Goal: Task Accomplishment & Management: Complete application form

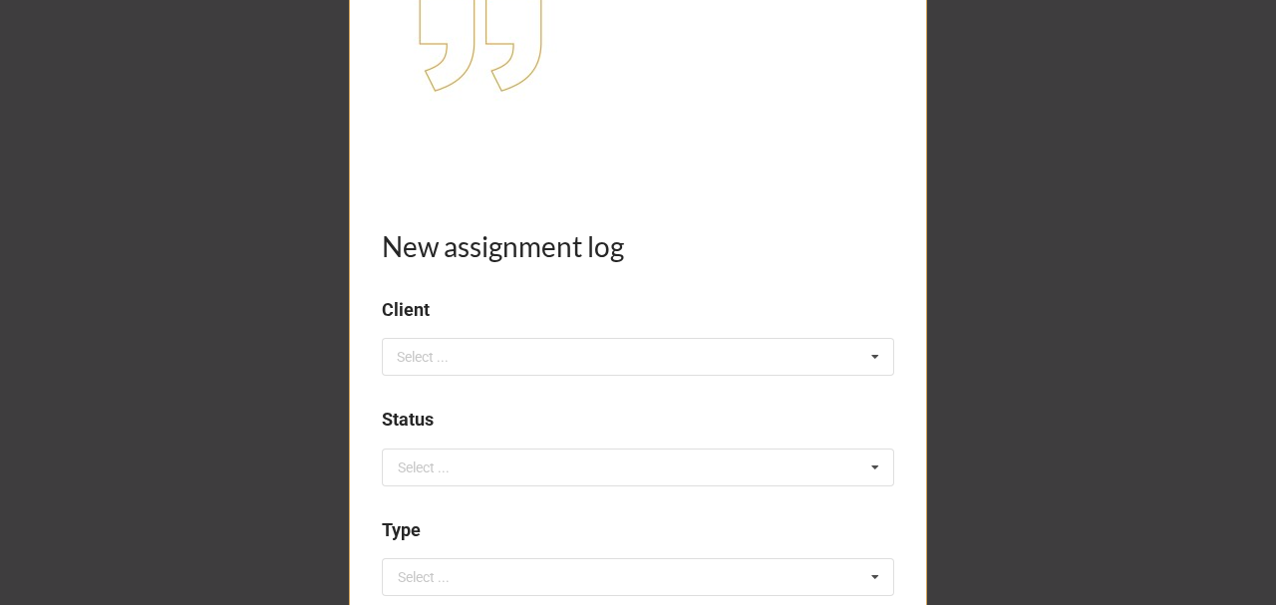
scroll to position [332, 0]
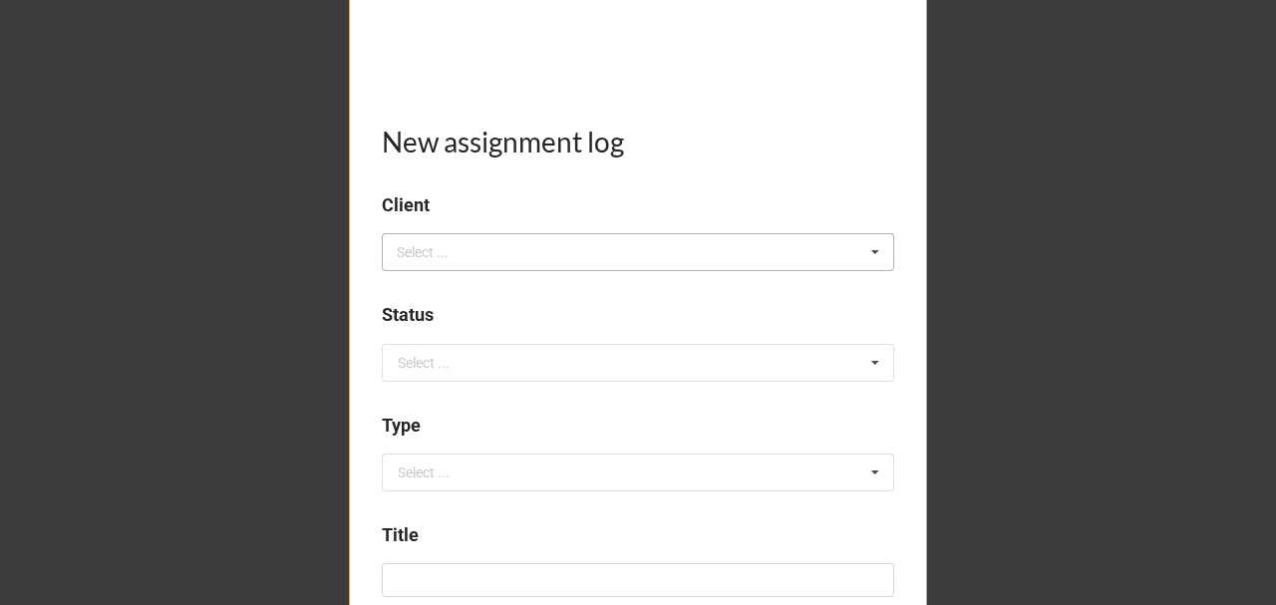
click at [469, 251] on div "Select ..." at bounding box center [435, 252] width 86 height 23
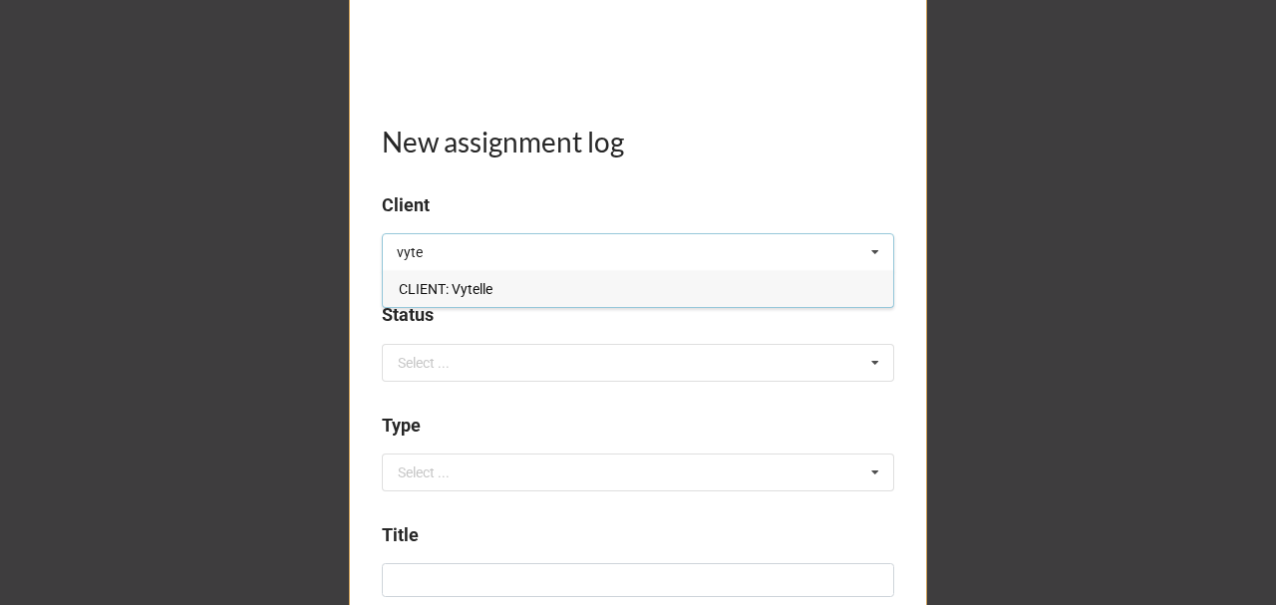
type input "vyte"
click at [483, 281] on span "CLIENT: Vytelle" at bounding box center [446, 289] width 94 height 16
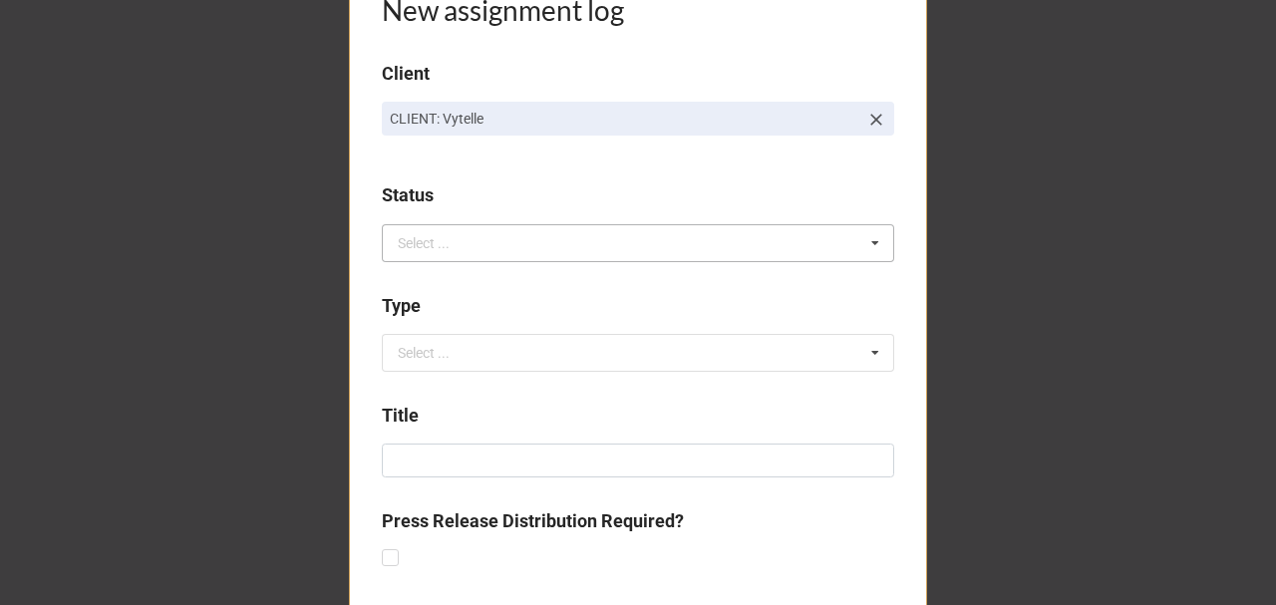
scroll to position [465, 0]
click at [428, 236] on div "Select ..." at bounding box center [424, 242] width 52 height 14
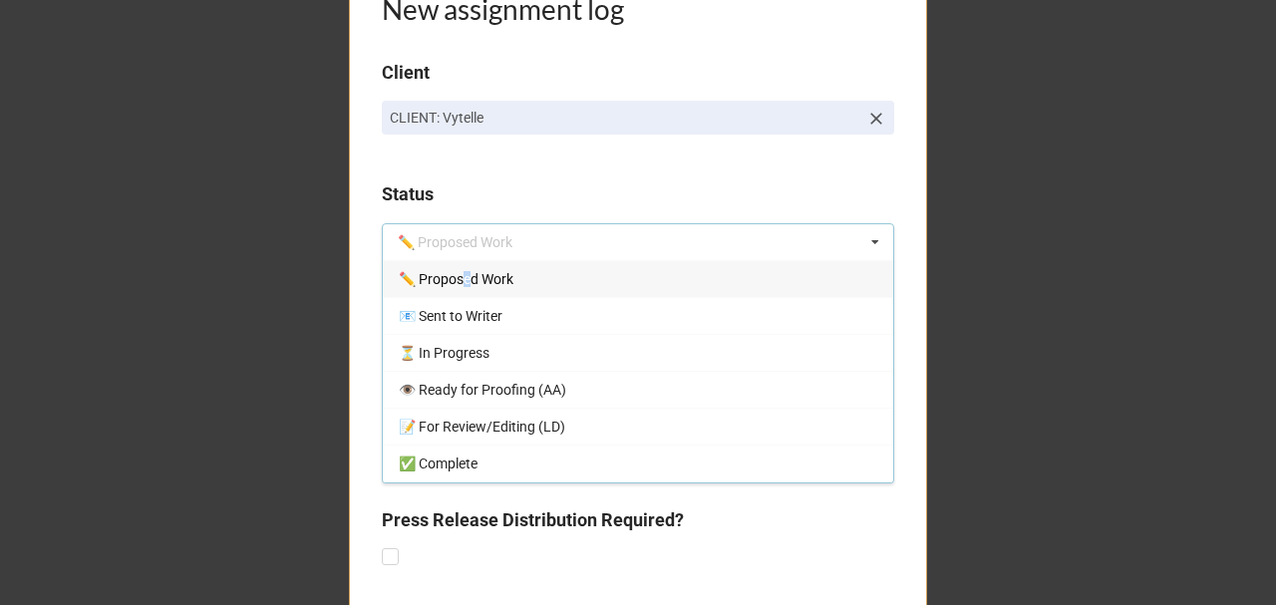
click at [463, 275] on span "✏️ Proposed Work" at bounding box center [456, 279] width 115 height 16
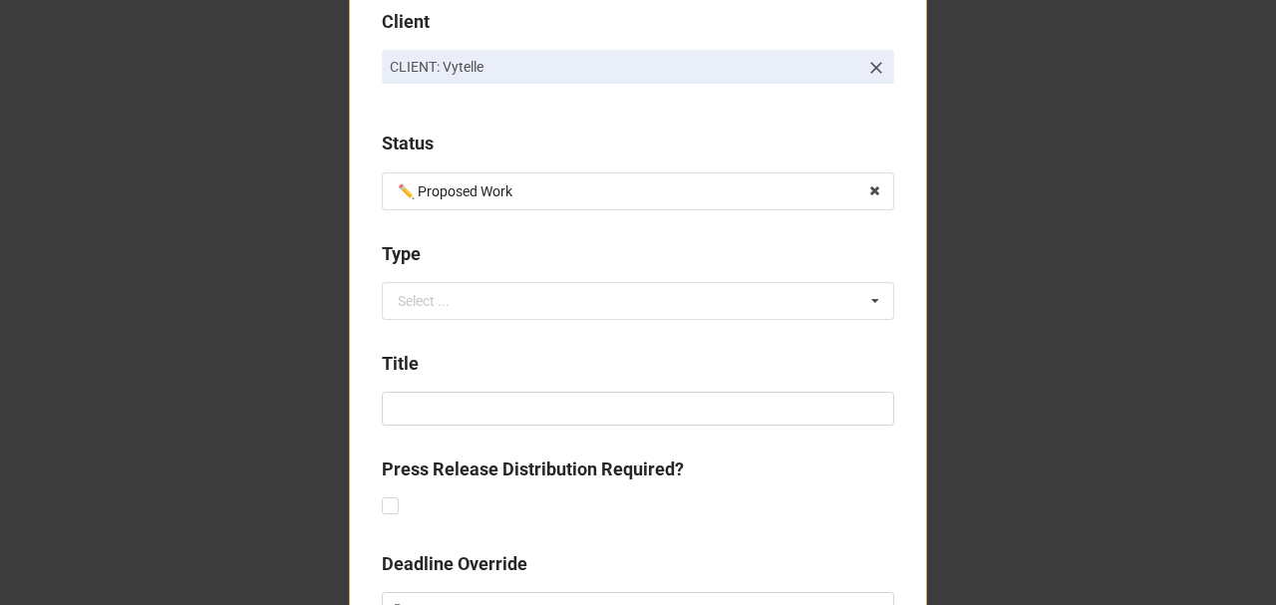
scroll to position [598, 0]
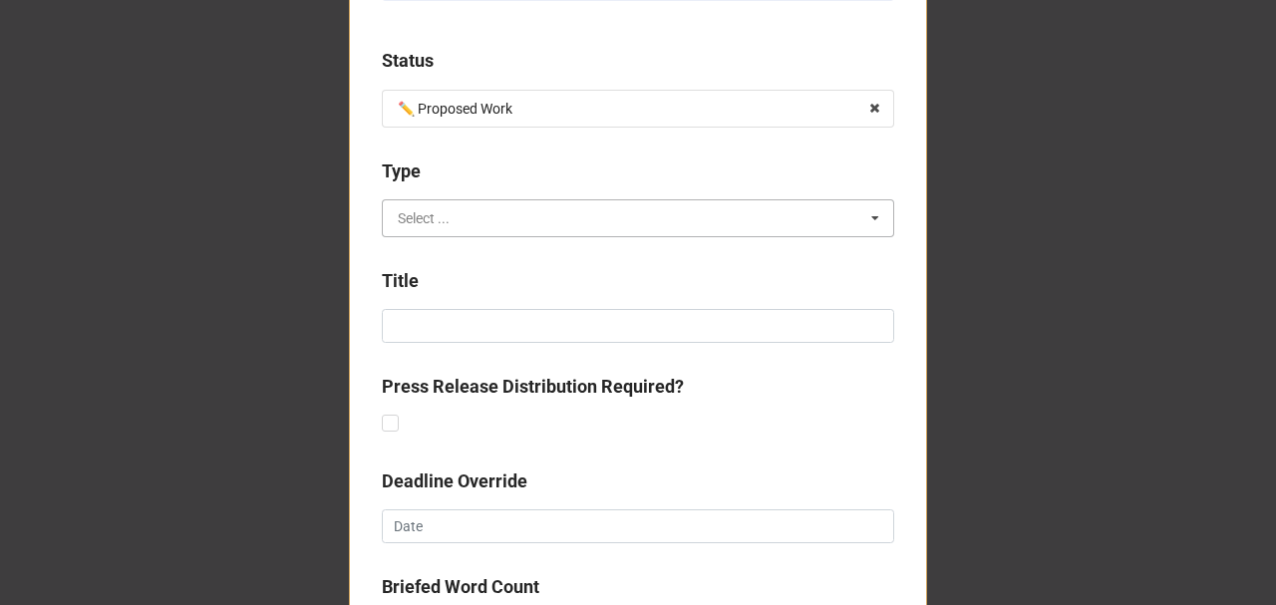
click at [451, 223] on input "text" at bounding box center [639, 218] width 510 height 36
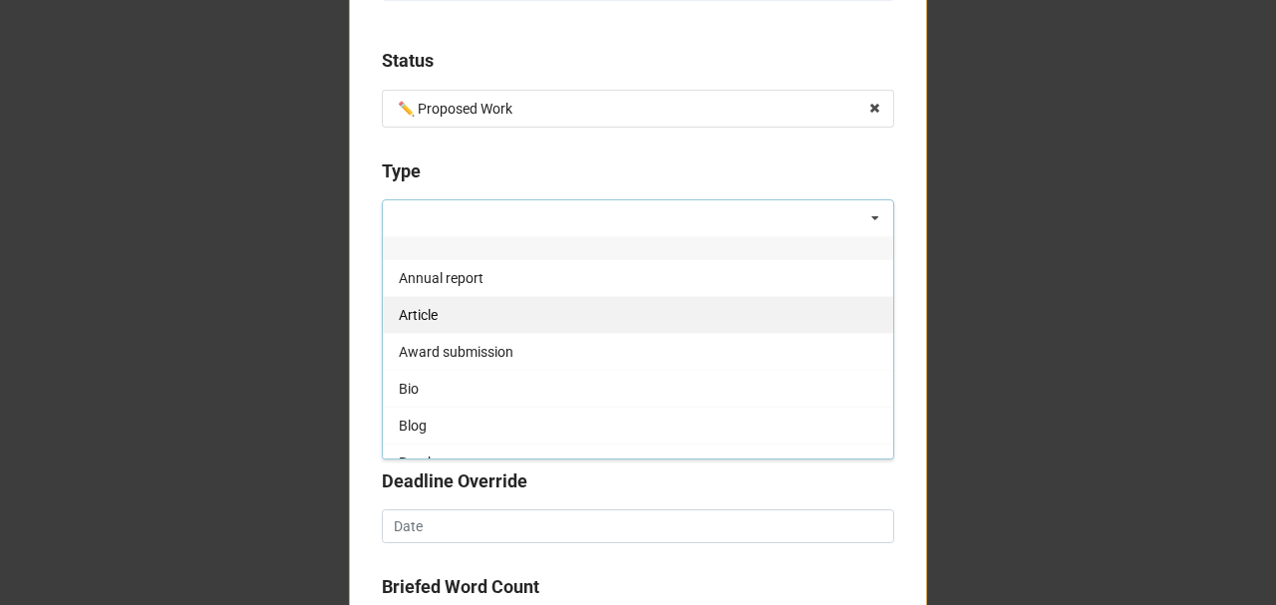
click at [443, 303] on div "Article" at bounding box center [638, 314] width 510 height 37
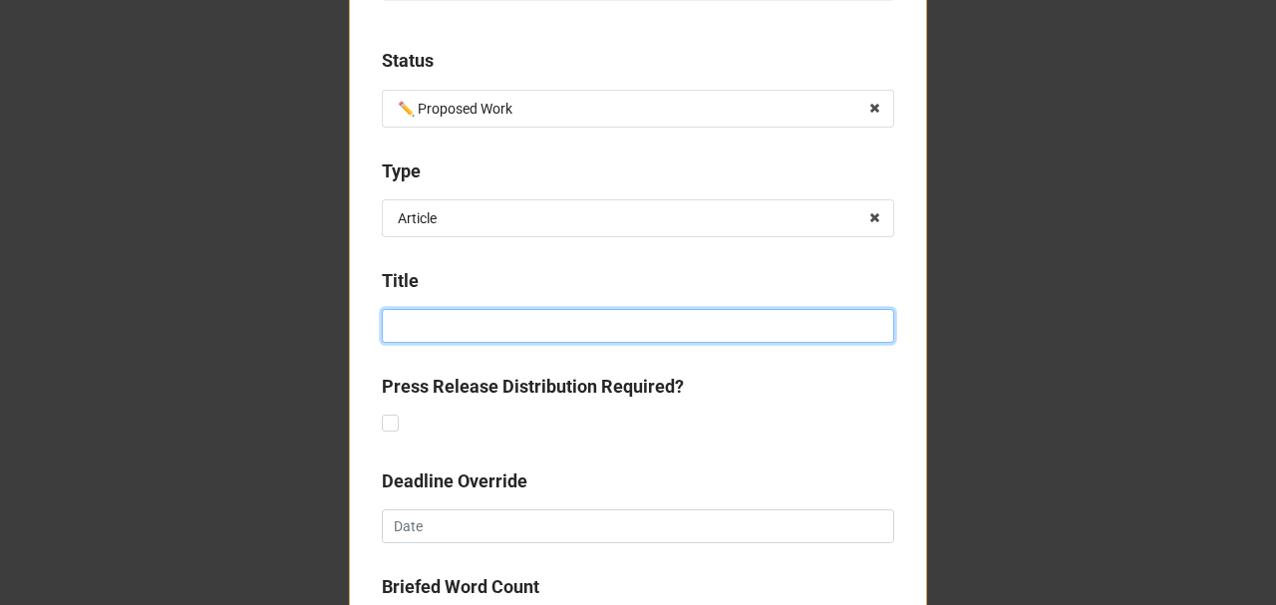
click at [437, 324] on input at bounding box center [638, 326] width 512 height 34
type input "B"
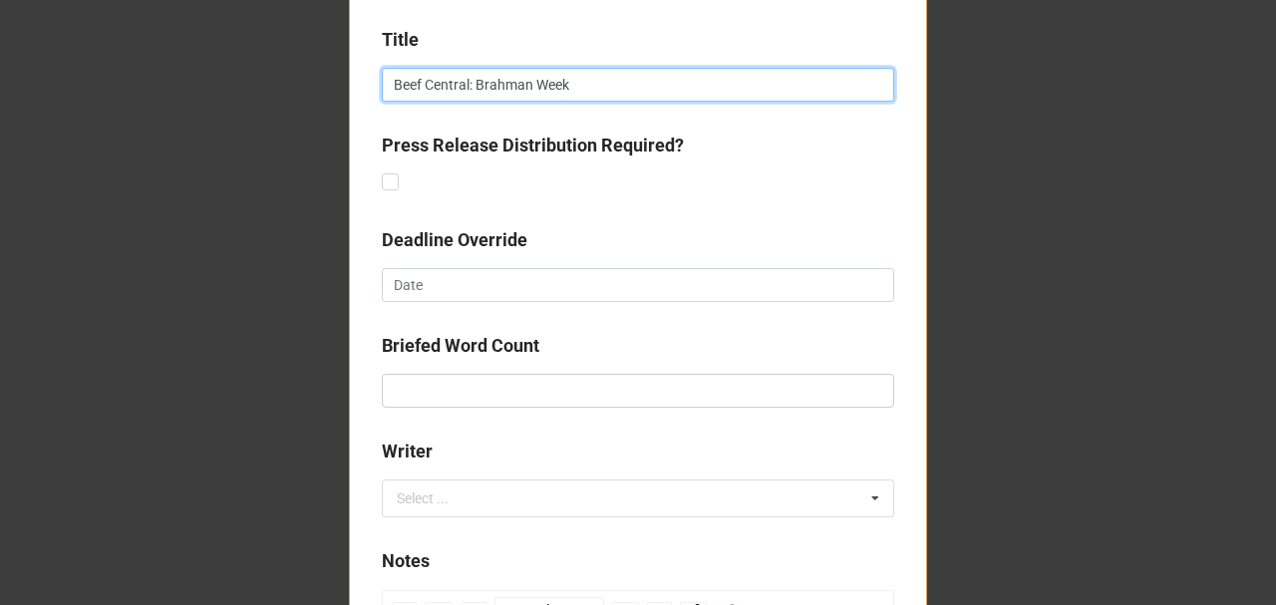
scroll to position [863, 0]
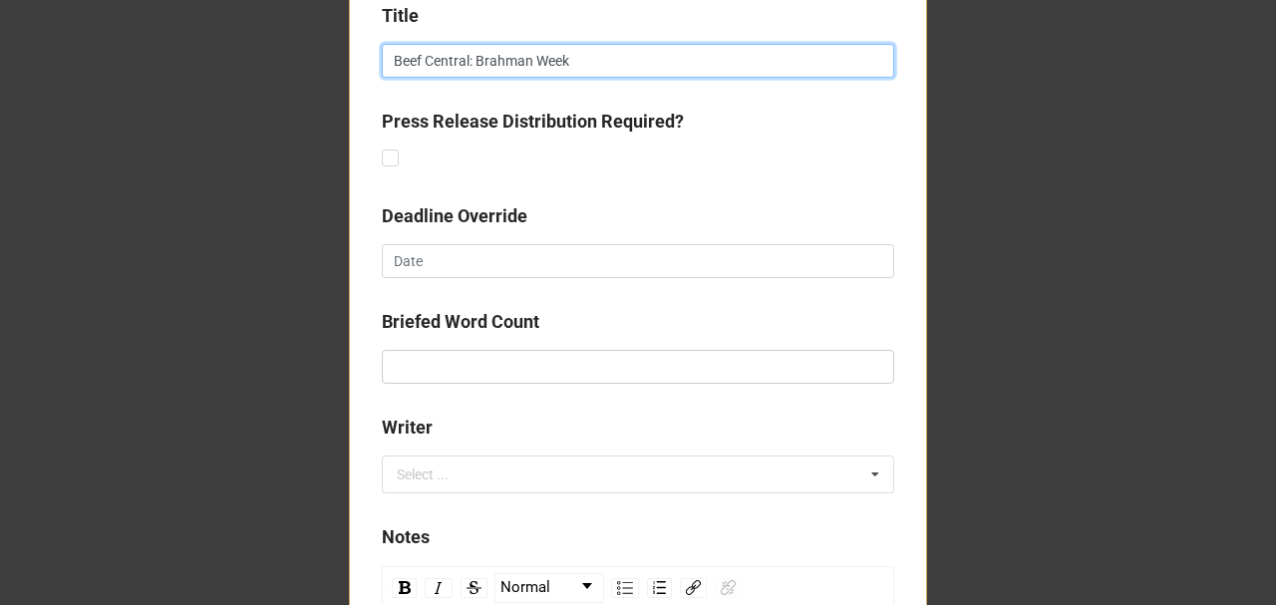
type input "Beef Central: Brahman Week"
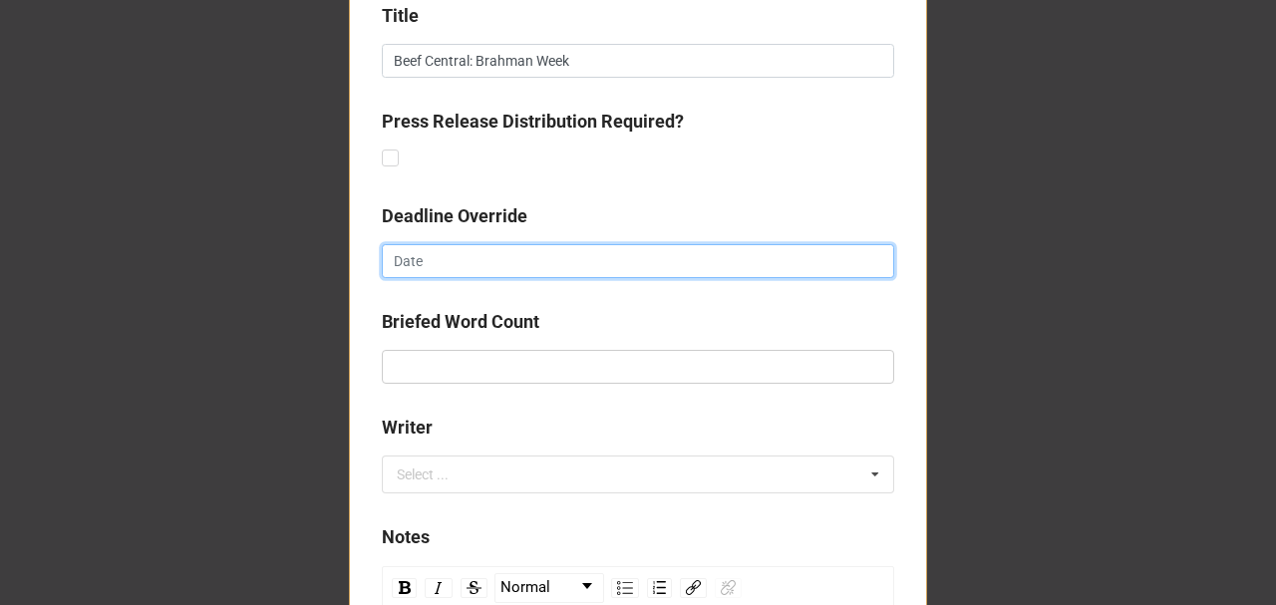
click at [428, 265] on input "text" at bounding box center [638, 261] width 512 height 34
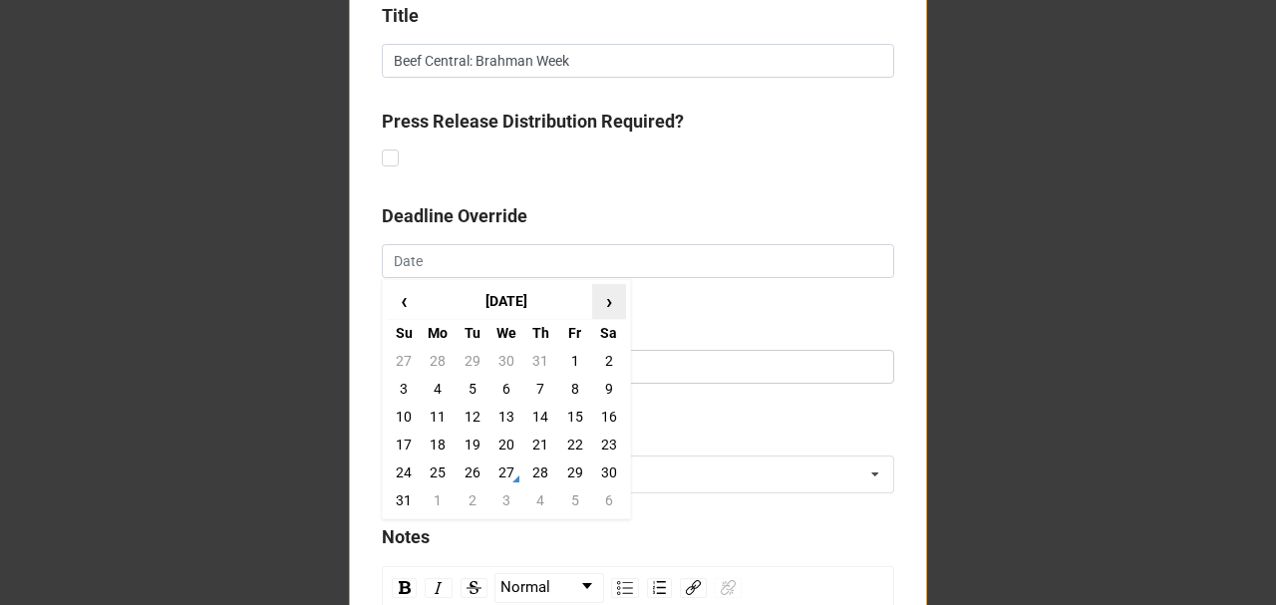
click at [594, 299] on span "›" at bounding box center [609, 301] width 32 height 33
click at [575, 442] on td "26" at bounding box center [574, 445] width 34 height 28
type input "[DATE]"
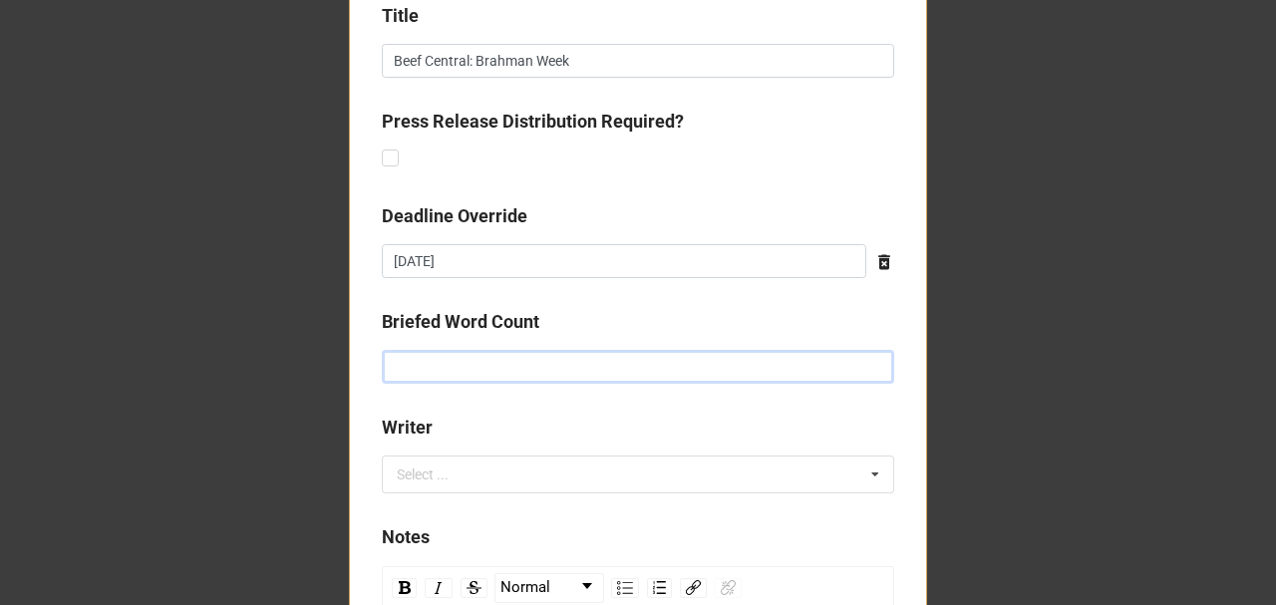
click at [477, 373] on input "text" at bounding box center [638, 367] width 512 height 34
type input "1500"
click at [459, 470] on div "Select ..." at bounding box center [435, 475] width 86 height 23
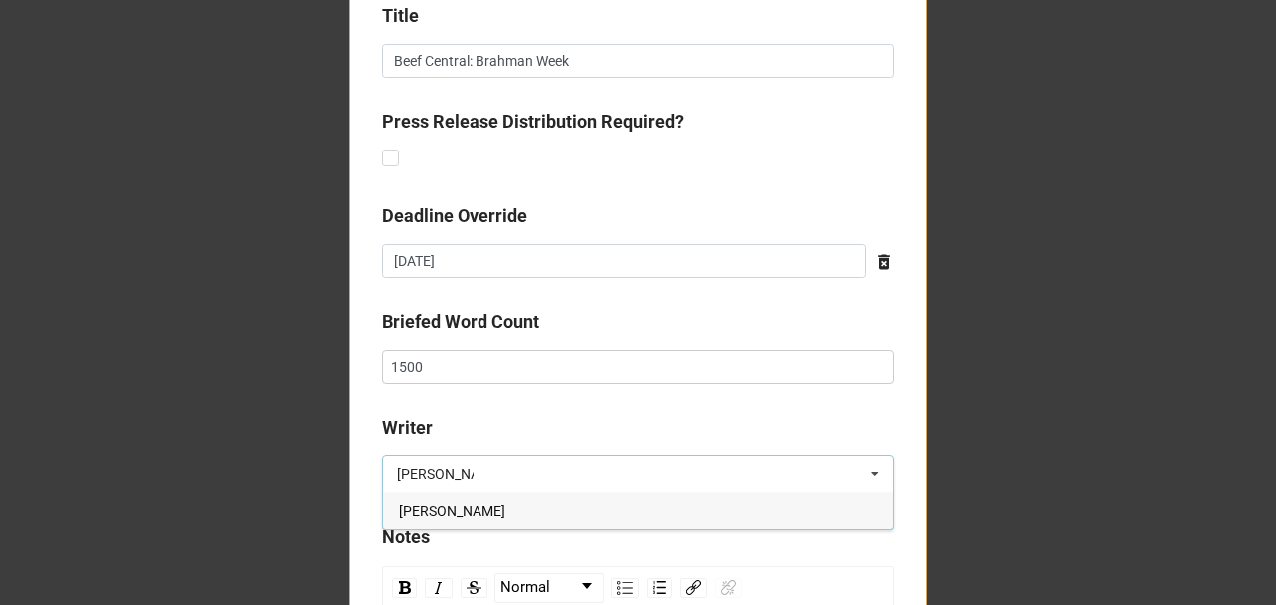
type input "[PERSON_NAME]"
click at [466, 498] on div "[PERSON_NAME]" at bounding box center [638, 510] width 510 height 37
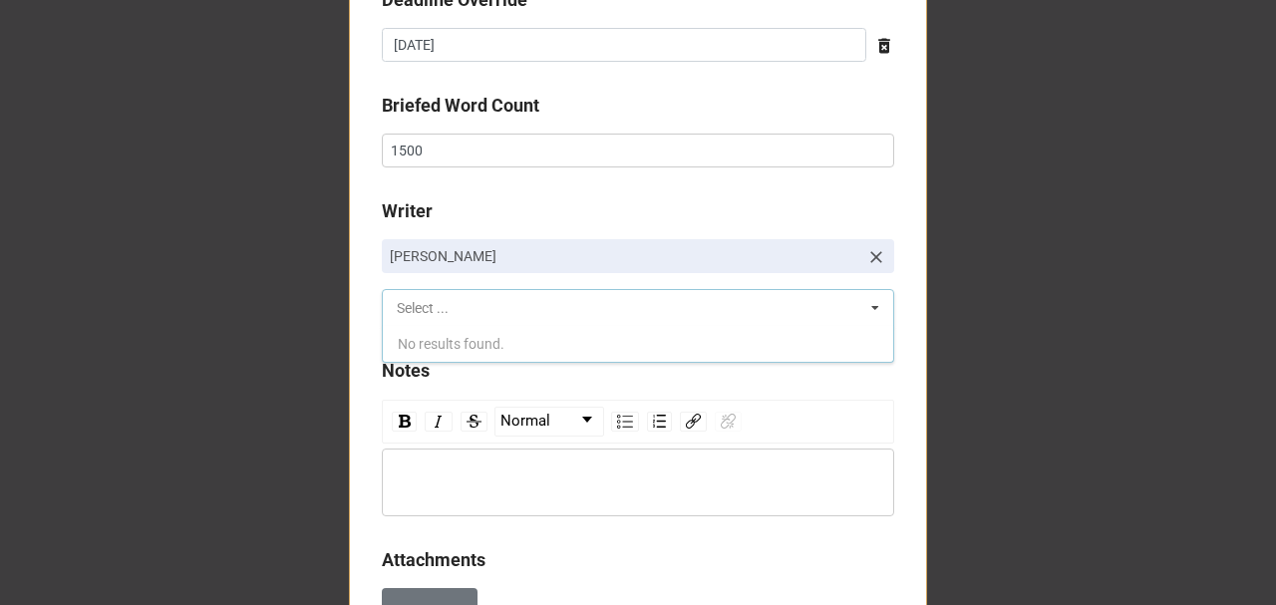
scroll to position [1130, 0]
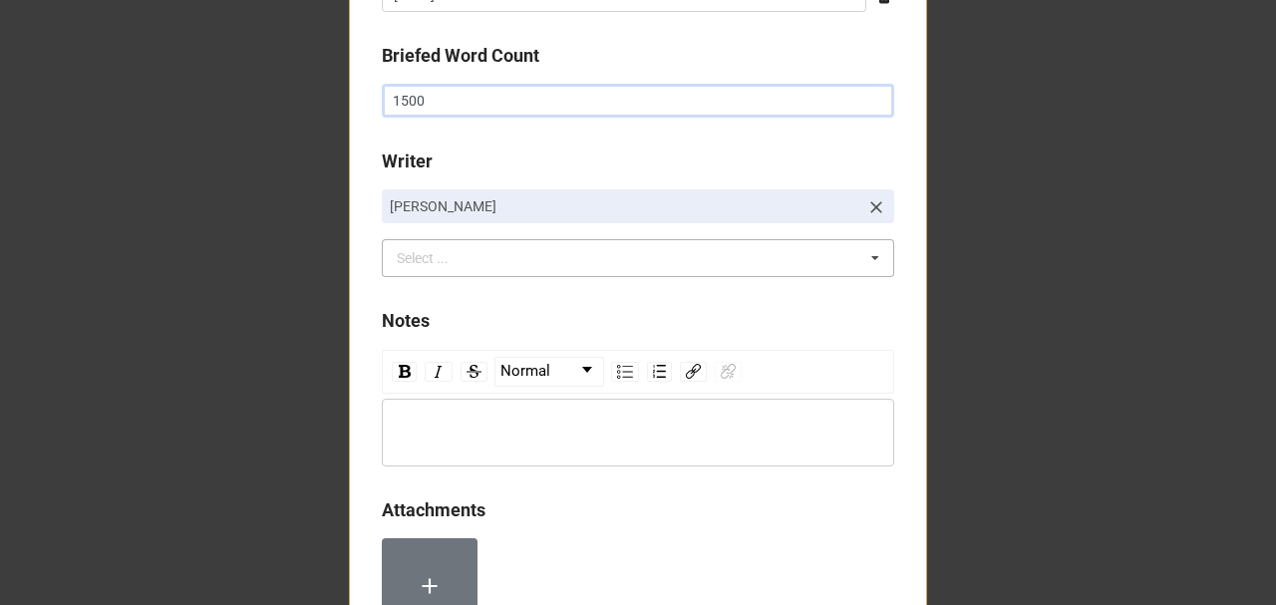
drag, startPoint x: 425, startPoint y: 102, endPoint x: 287, endPoint y: 84, distance: 138.7
type input "1000"
click at [454, 437] on div "rdw-editor" at bounding box center [638, 433] width 493 height 22
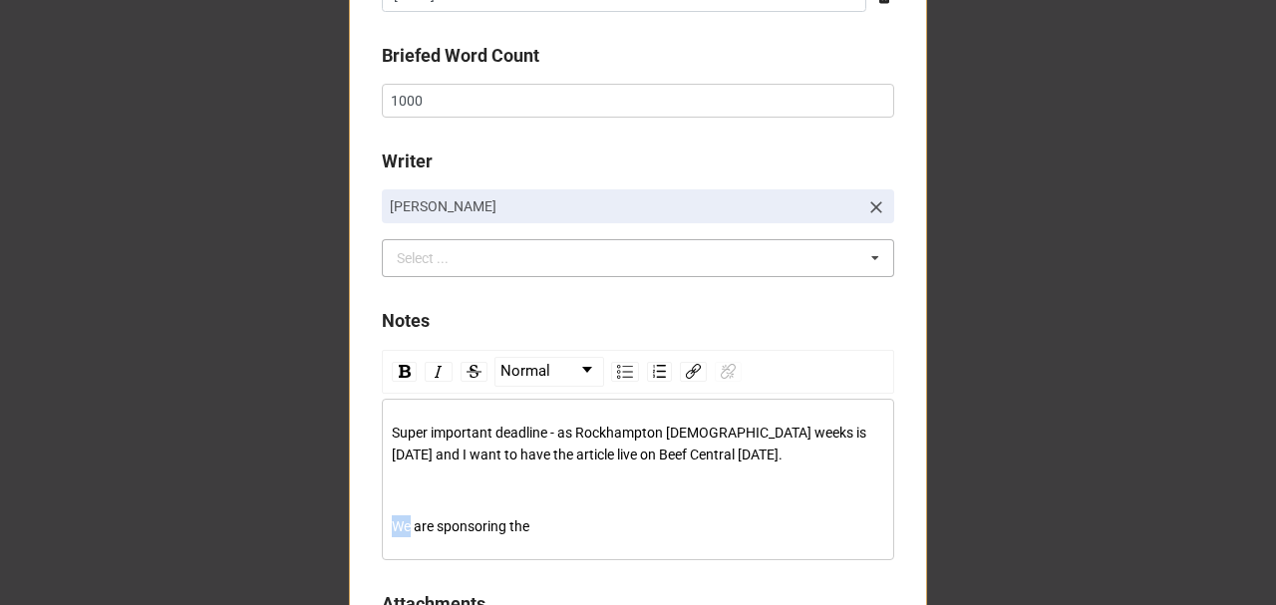
drag, startPoint x: 407, startPoint y: 523, endPoint x: 370, endPoint y: 522, distance: 36.9
click at [382, 520] on div "Super important deadline - as Rockhampton [DEMOGRAPHIC_DATA] weeks is [DATE] an…" at bounding box center [638, 480] width 512 height 162
click at [570, 516] on div "Vytelle are sponsoring the" at bounding box center [638, 526] width 493 height 22
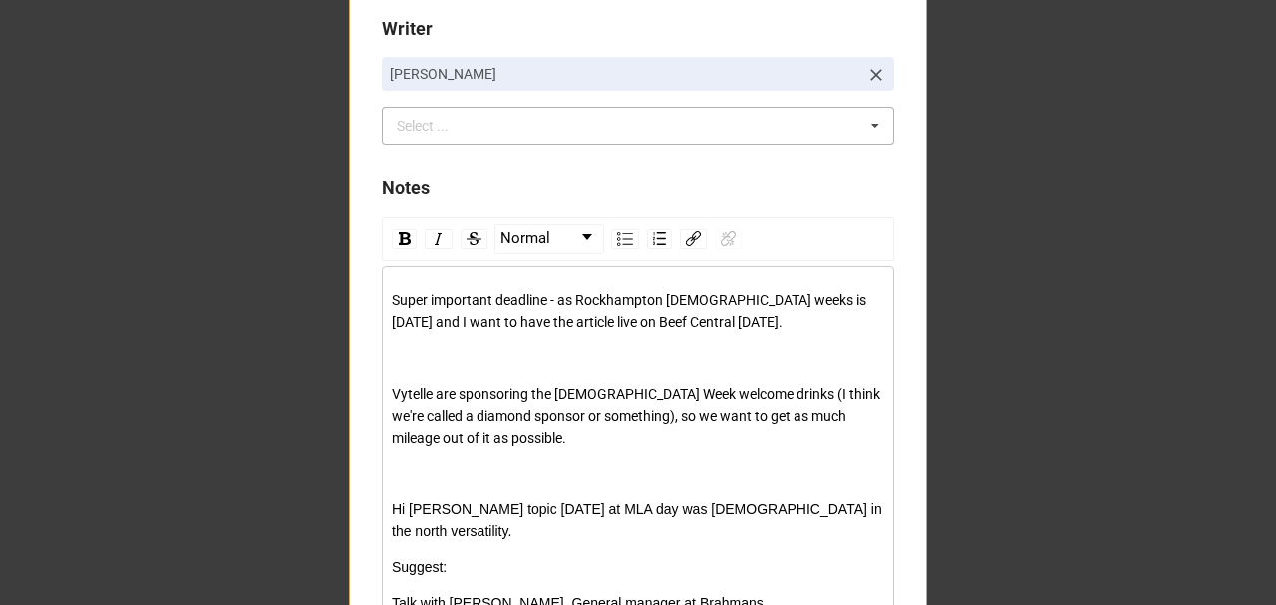
scroll to position [1462, 0]
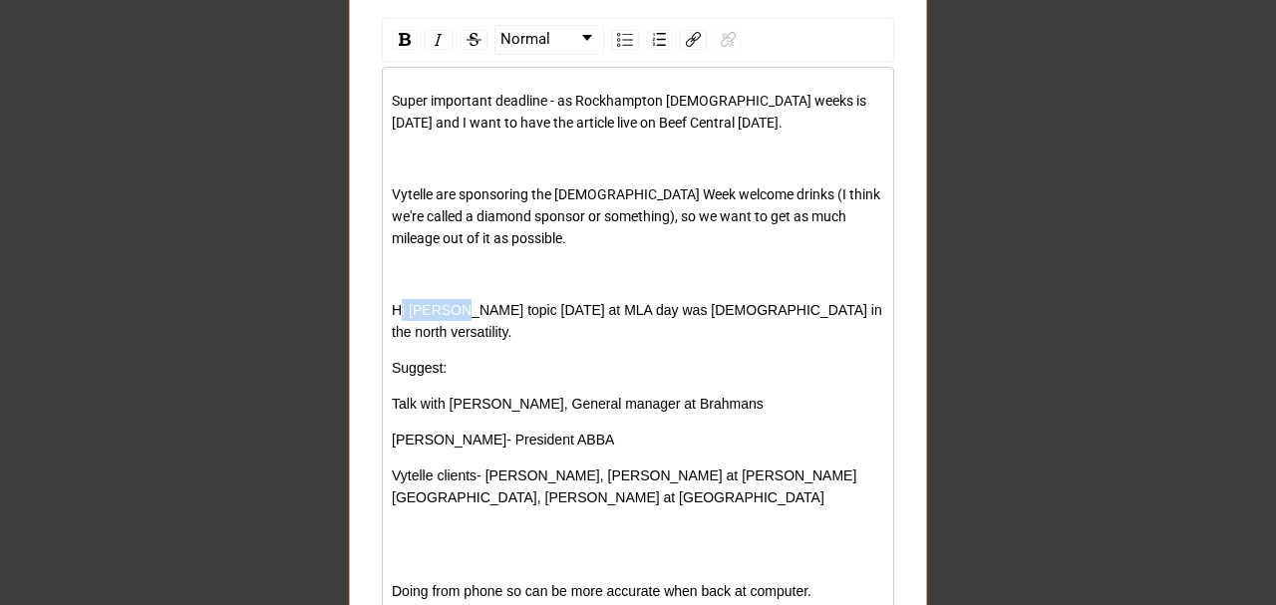
drag, startPoint x: 453, startPoint y: 308, endPoint x: 393, endPoint y: 297, distance: 60.8
click at [393, 299] on div "Hi [PERSON_NAME] topic [DATE] at MLA day was [DEMOGRAPHIC_DATA] in the north ve…" at bounding box center [638, 321] width 493 height 44
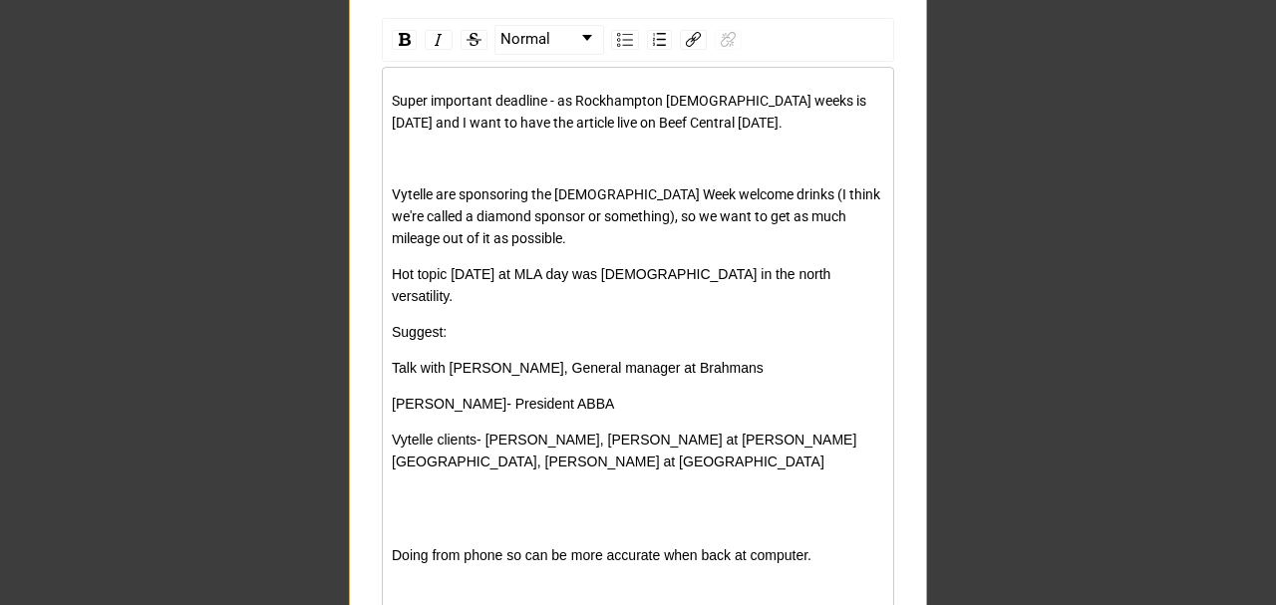
click at [495, 277] on span "Hot topic [DATE] at MLA day was [DEMOGRAPHIC_DATA] in the north versatility." at bounding box center [613, 285] width 443 height 38
click at [469, 274] on span "Hot topic [DATE] at MLA day was [DEMOGRAPHIC_DATA] in the north versatility." at bounding box center [613, 285] width 443 height 38
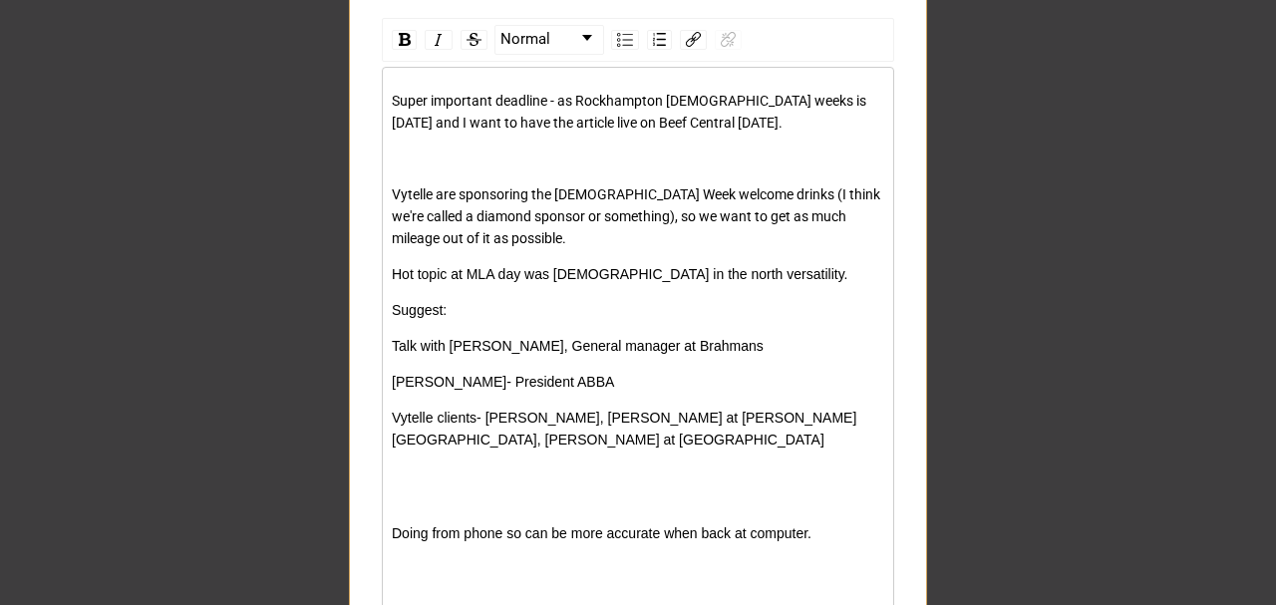
click at [778, 274] on div "Hot topic at MLA day was [DEMOGRAPHIC_DATA] in the north versatility." at bounding box center [638, 274] width 493 height 22
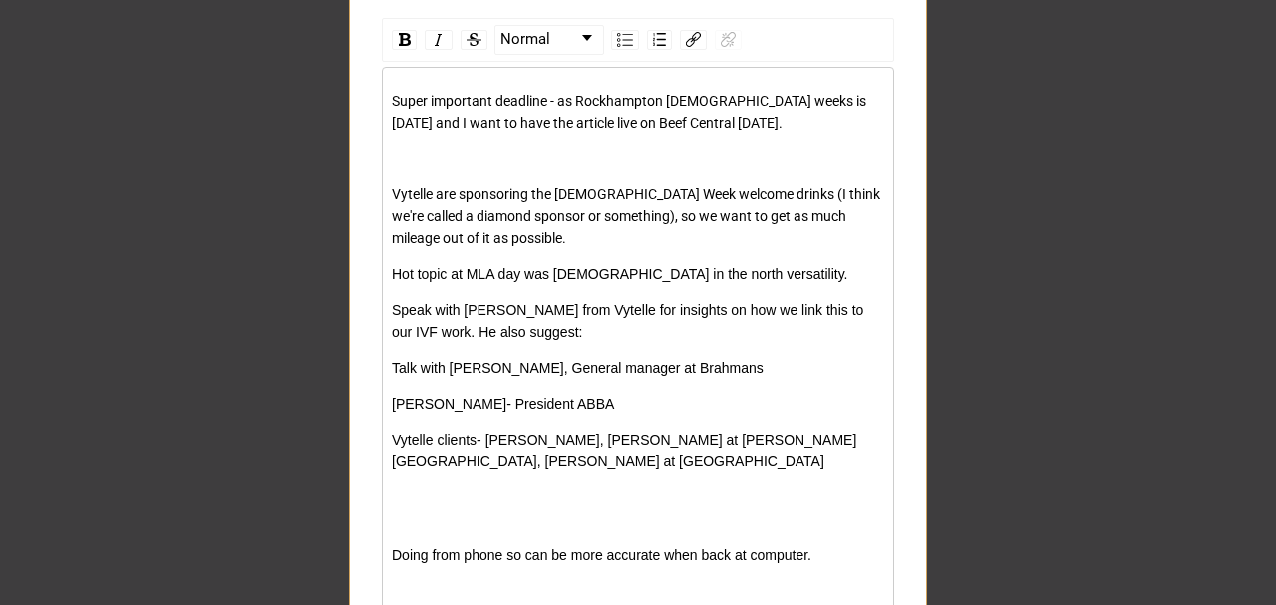
click at [552, 334] on div "Speak with [PERSON_NAME] from Vytelle for insights on how we link this to our I…" at bounding box center [638, 321] width 493 height 44
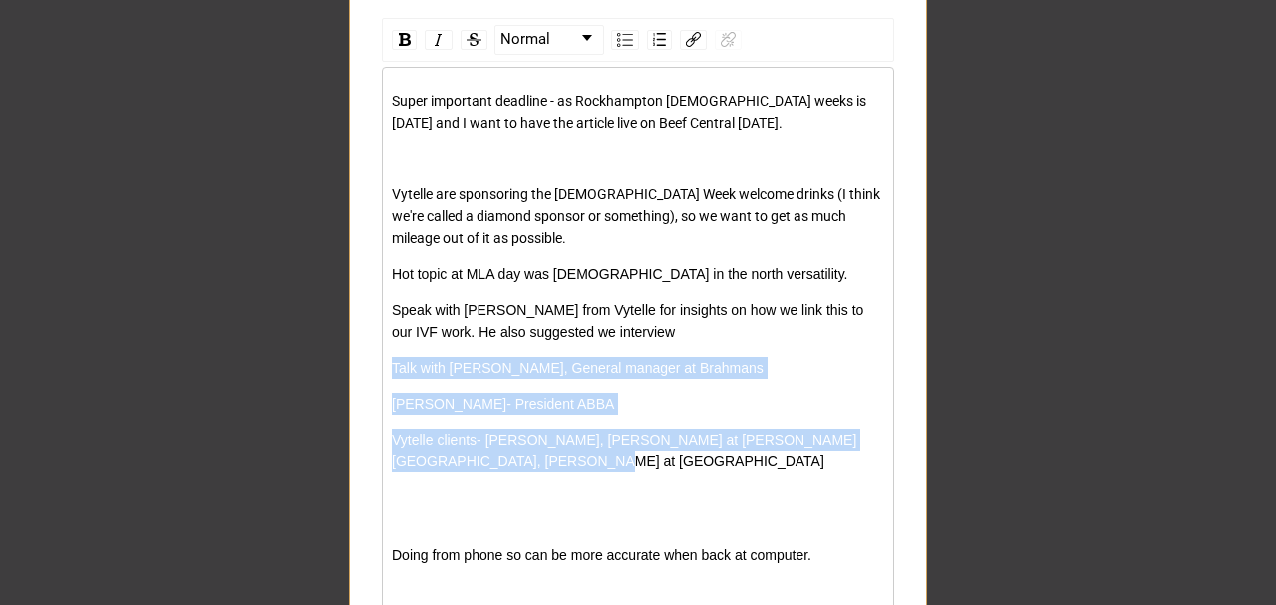
drag, startPoint x: 525, startPoint y: 468, endPoint x: 382, endPoint y: 361, distance: 178.9
click at [382, 361] on div "Super important deadline - as Rockhampton [DEMOGRAPHIC_DATA] weeks is [DATE] an…" at bounding box center [638, 440] width 512 height 746
click at [617, 33] on img "rdw-list-control" at bounding box center [625, 40] width 16 height 14
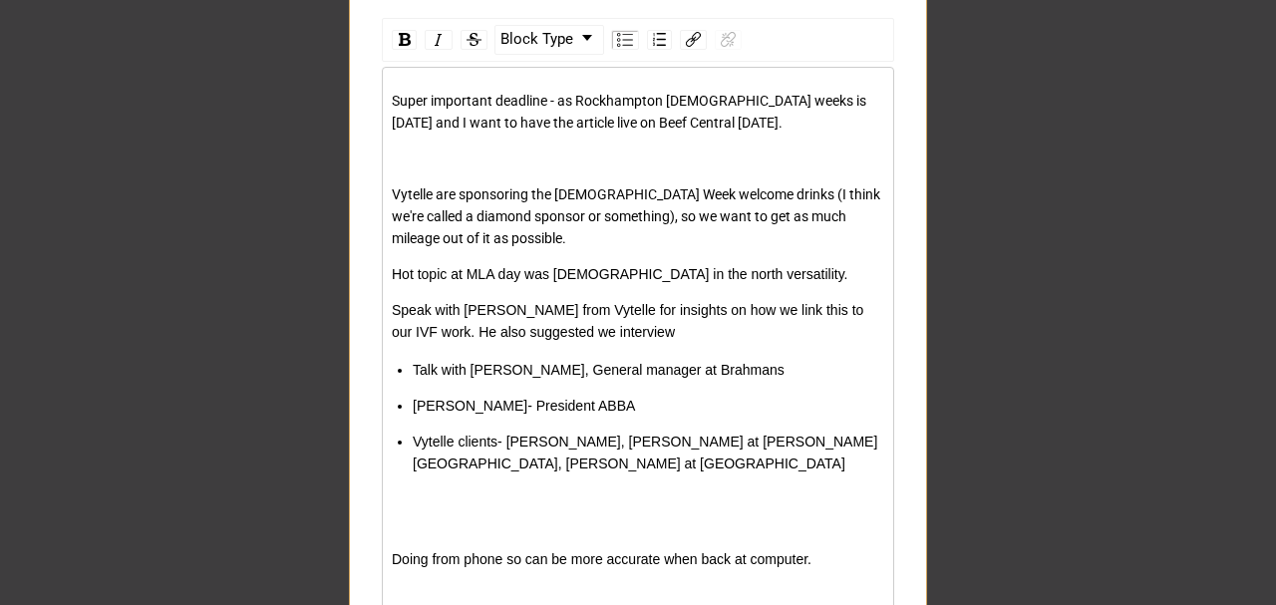
click at [525, 356] on div "Super important deadline - as Rockhampton [DEMOGRAPHIC_DATA] weeks is [DATE] an…" at bounding box center [638, 442] width 493 height 704
drag, startPoint x: 467, startPoint y: 369, endPoint x: 383, endPoint y: 373, distance: 83.8
click at [383, 373] on div "Super important deadline - as Rockhampton [DEMOGRAPHIC_DATA] weeks is [DATE] an…" at bounding box center [638, 442] width 512 height 750
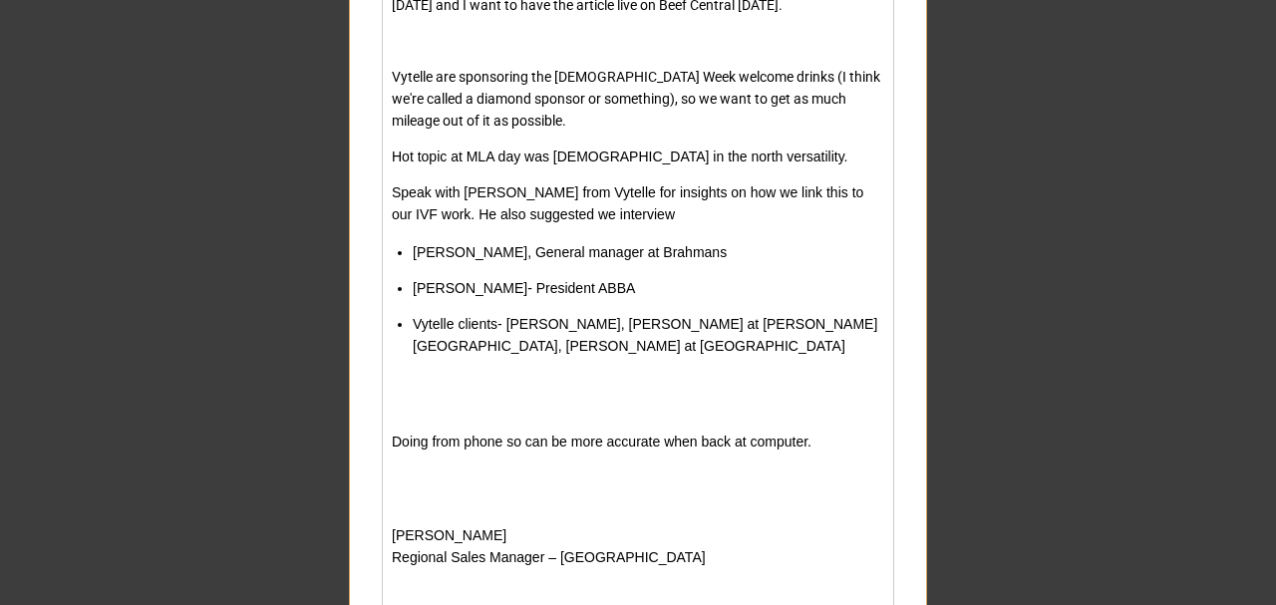
scroll to position [1595, 0]
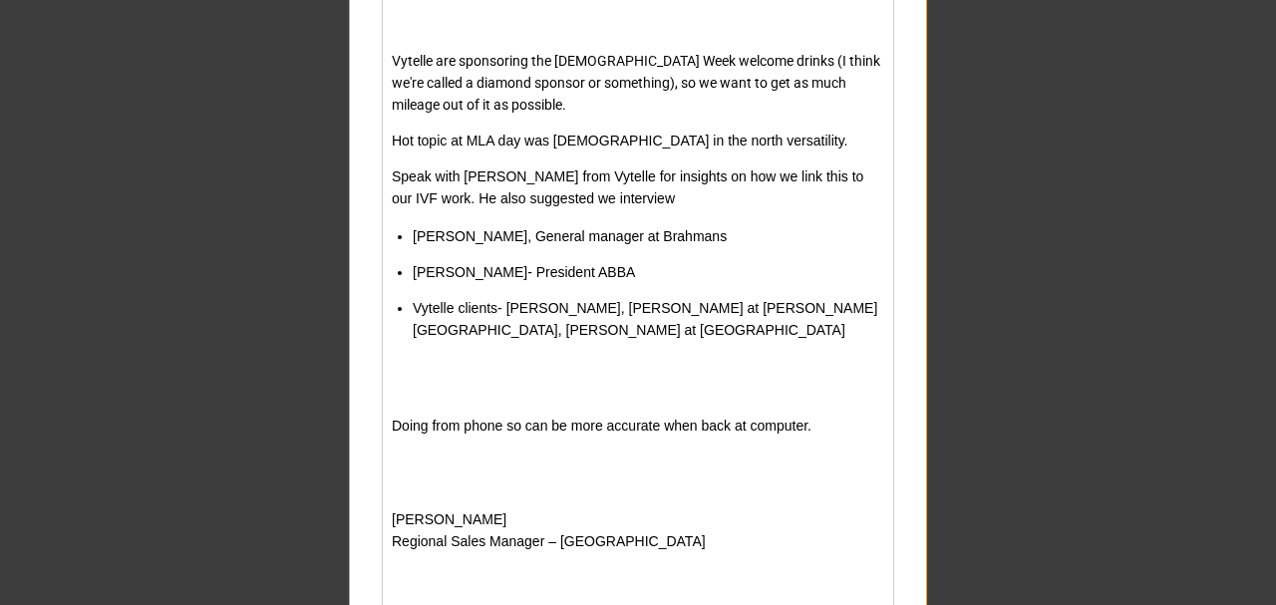
click at [500, 309] on span "Vytelle clients- [PERSON_NAME], [PERSON_NAME] at [PERSON_NAME][GEOGRAPHIC_DATA]…" at bounding box center [645, 319] width 465 height 38
click at [637, 332] on div "Vytelle clients- [PERSON_NAME], [PERSON_NAME] at [PERSON_NAME][GEOGRAPHIC_DATA]…" at bounding box center [649, 319] width 473 height 44
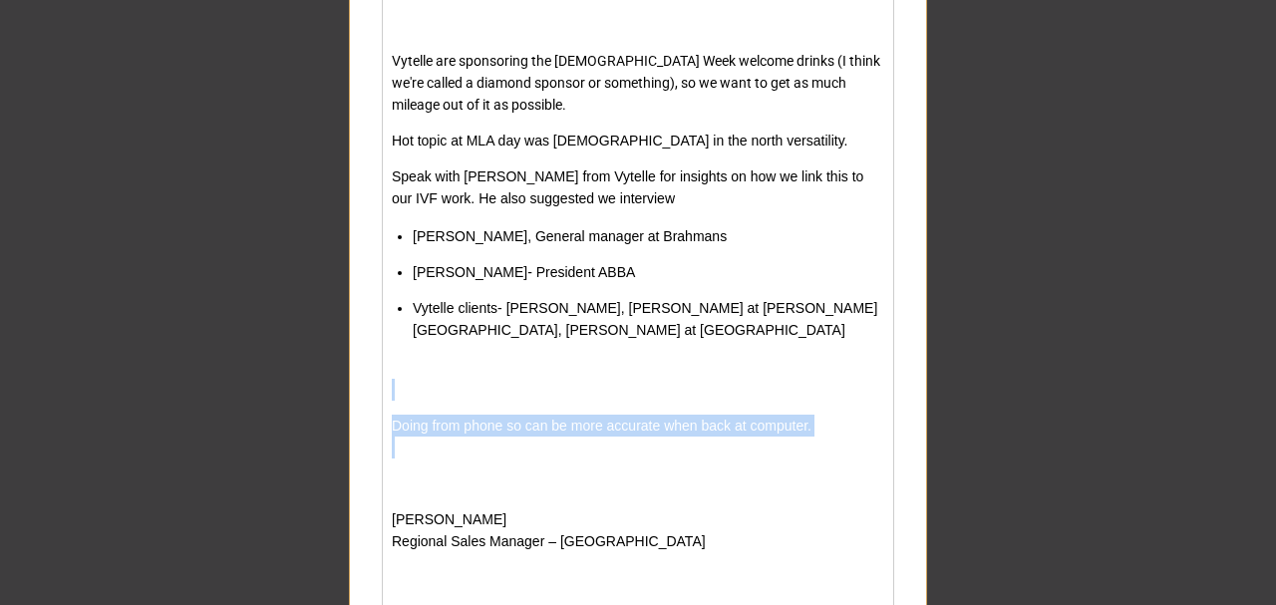
drag, startPoint x: 664, startPoint y: 490, endPoint x: 391, endPoint y: 390, distance: 290.8
click at [392, 390] on div "Super important deadline - as Rockhampton [DEMOGRAPHIC_DATA] weeks is [DATE] an…" at bounding box center [638, 308] width 493 height 704
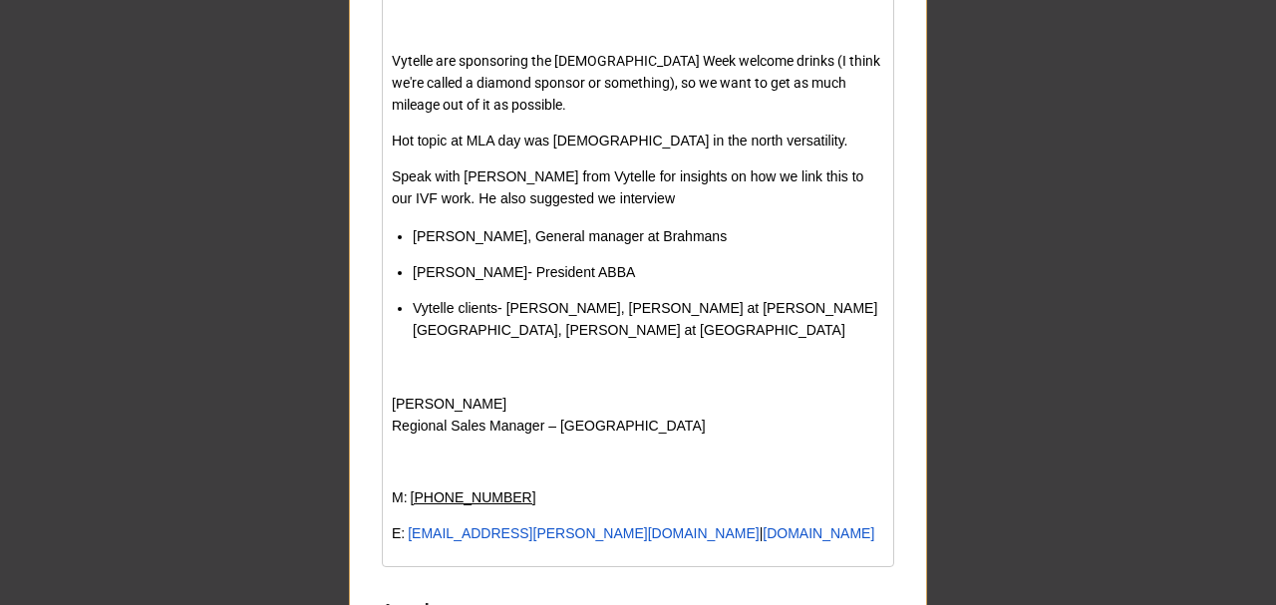
click at [473, 465] on div "rdw-editor" at bounding box center [638, 462] width 493 height 22
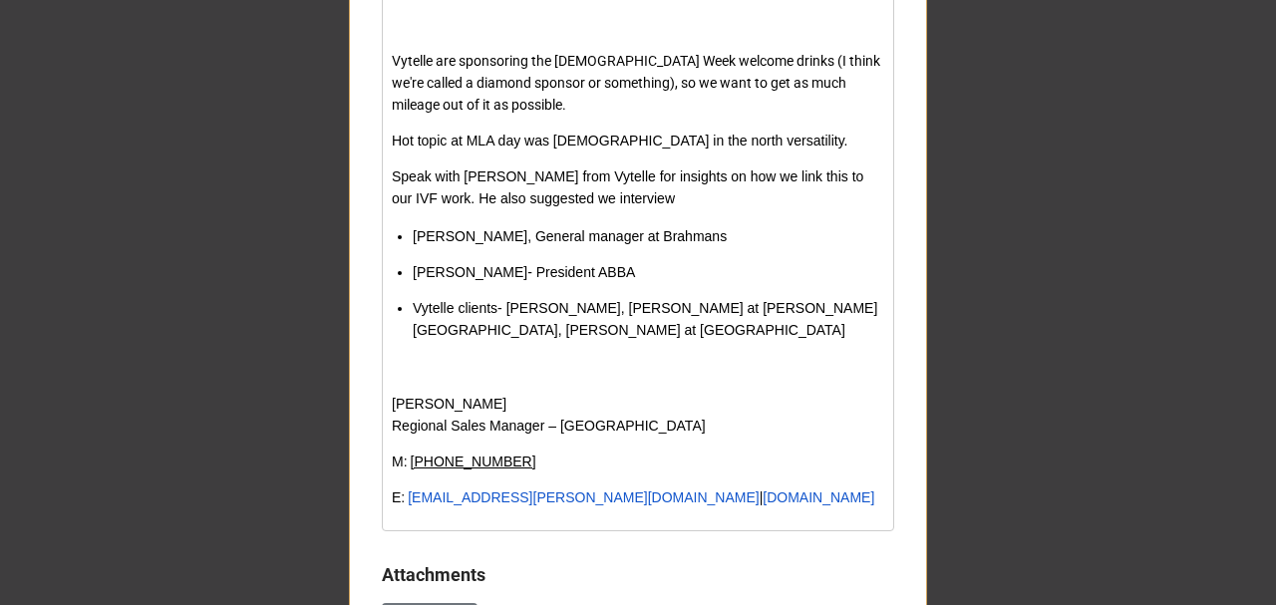
click at [459, 372] on div "rdw-editor" at bounding box center [638, 368] width 493 height 22
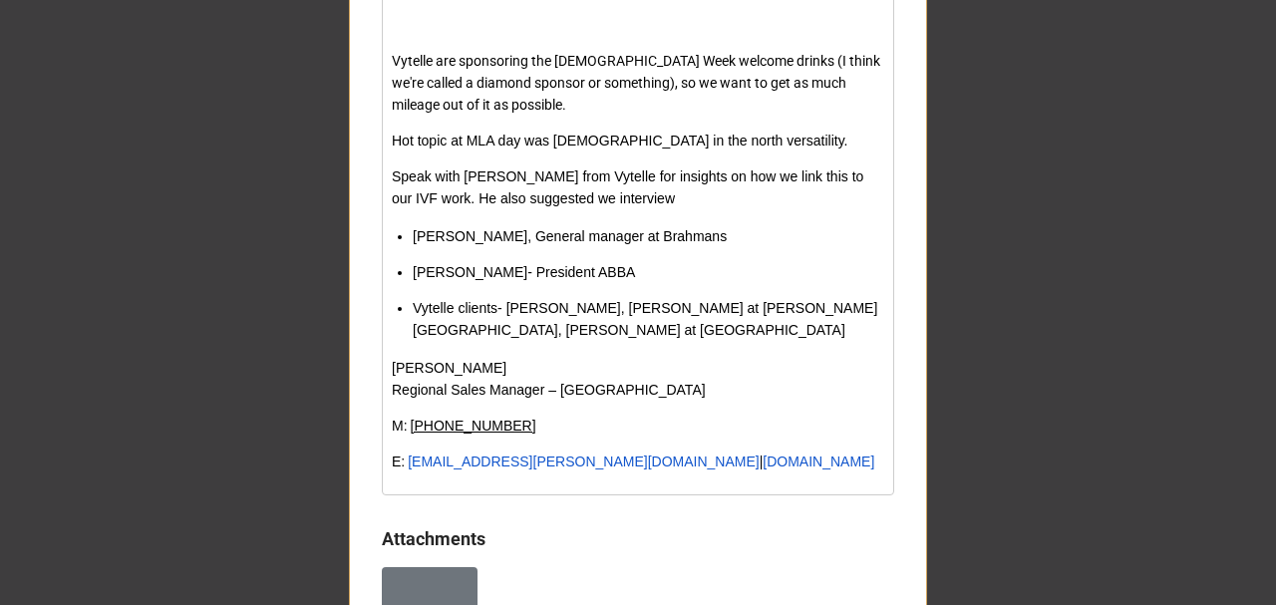
click at [585, 335] on div "Vytelle clients- [PERSON_NAME], [PERSON_NAME] at [PERSON_NAME][GEOGRAPHIC_DATA]…" at bounding box center [649, 319] width 473 height 44
click at [559, 104] on div "Vytelle are sponsoring the [DEMOGRAPHIC_DATA] Week welcome drinks (I think we'r…" at bounding box center [638, 83] width 493 height 66
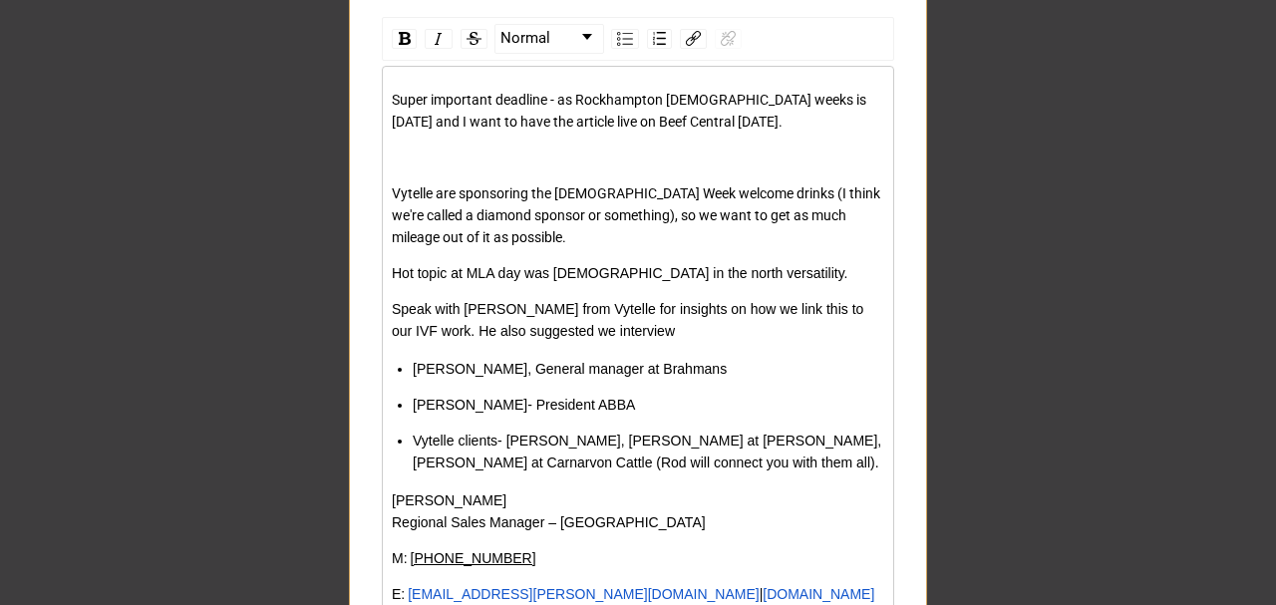
scroll to position [1462, 0]
click at [573, 144] on div "Super important deadline - as Rockhampton [DEMOGRAPHIC_DATA] weeks is [DATE] an…" at bounding box center [638, 348] width 493 height 516
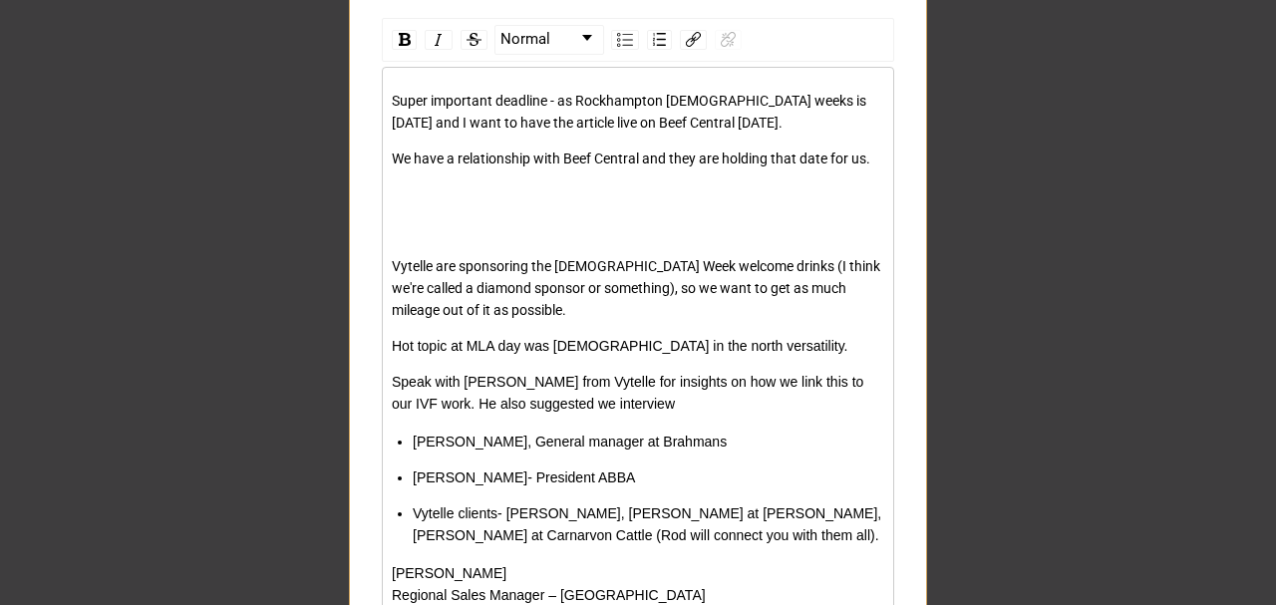
click at [465, 202] on div "Super important deadline - as Rockhampton [DEMOGRAPHIC_DATA] weeks is [DATE] an…" at bounding box center [638, 384] width 493 height 588
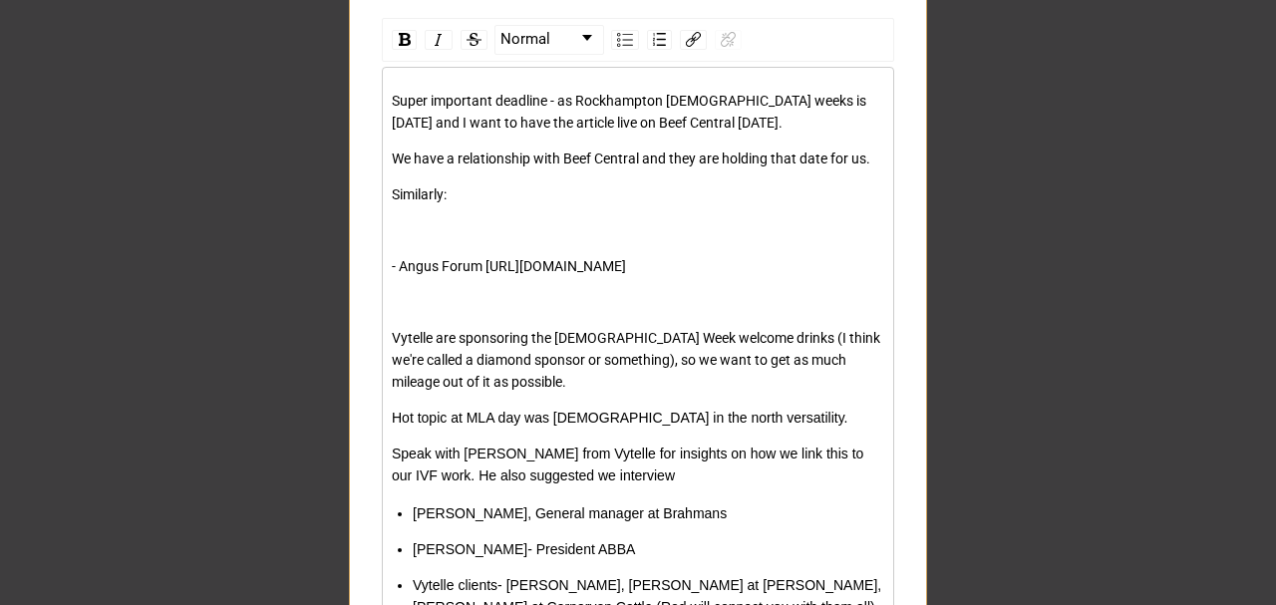
click at [425, 234] on div "rdw-editor" at bounding box center [638, 230] width 493 height 22
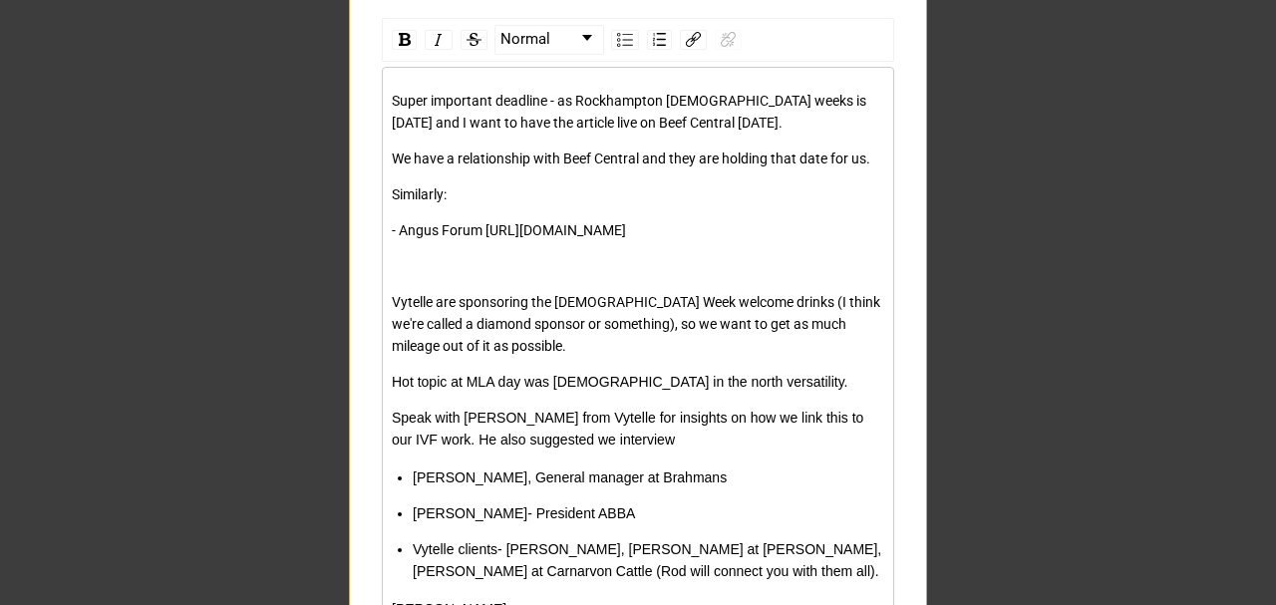
click at [484, 222] on span "- Angus Forum [URL][DOMAIN_NAME]" at bounding box center [509, 230] width 234 height 16
click at [816, 241] on div "- Angus Forum we did this [URL][DOMAIN_NAME]" at bounding box center [638, 230] width 493 height 22
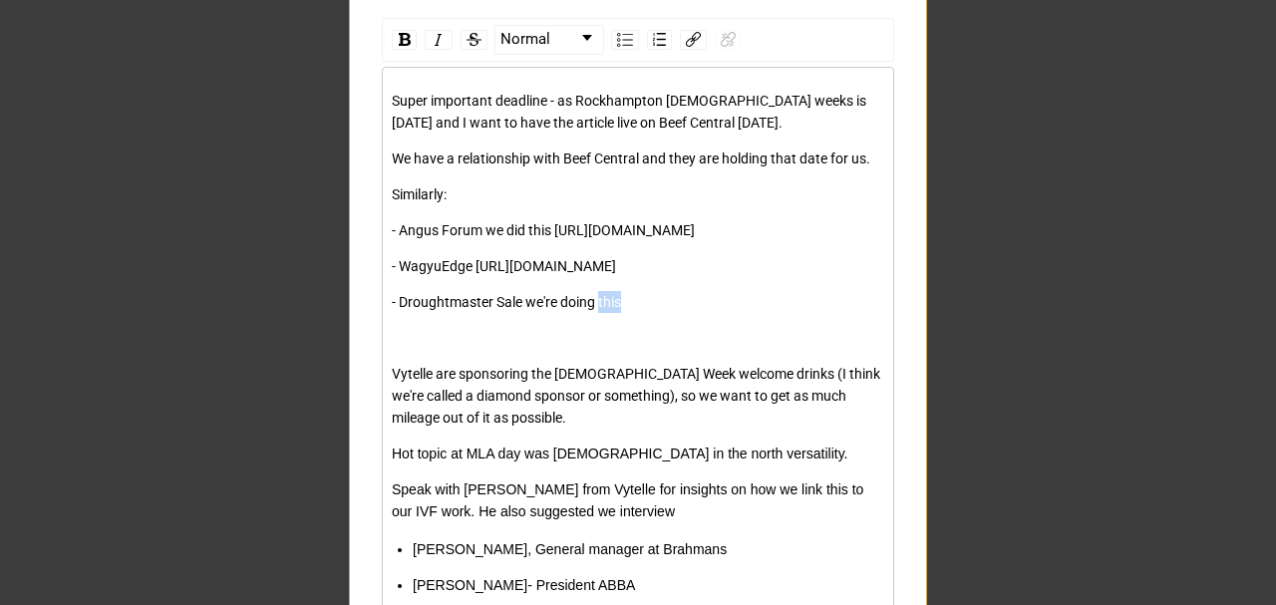
drag, startPoint x: 619, startPoint y: 347, endPoint x: 599, endPoint y: 341, distance: 20.8
click at [597, 310] on span "- Droughtmaster Sale we're doing this" at bounding box center [506, 302] width 229 height 16
click at [691, 38] on img "rdw-link-control" at bounding box center [693, 39] width 15 height 15
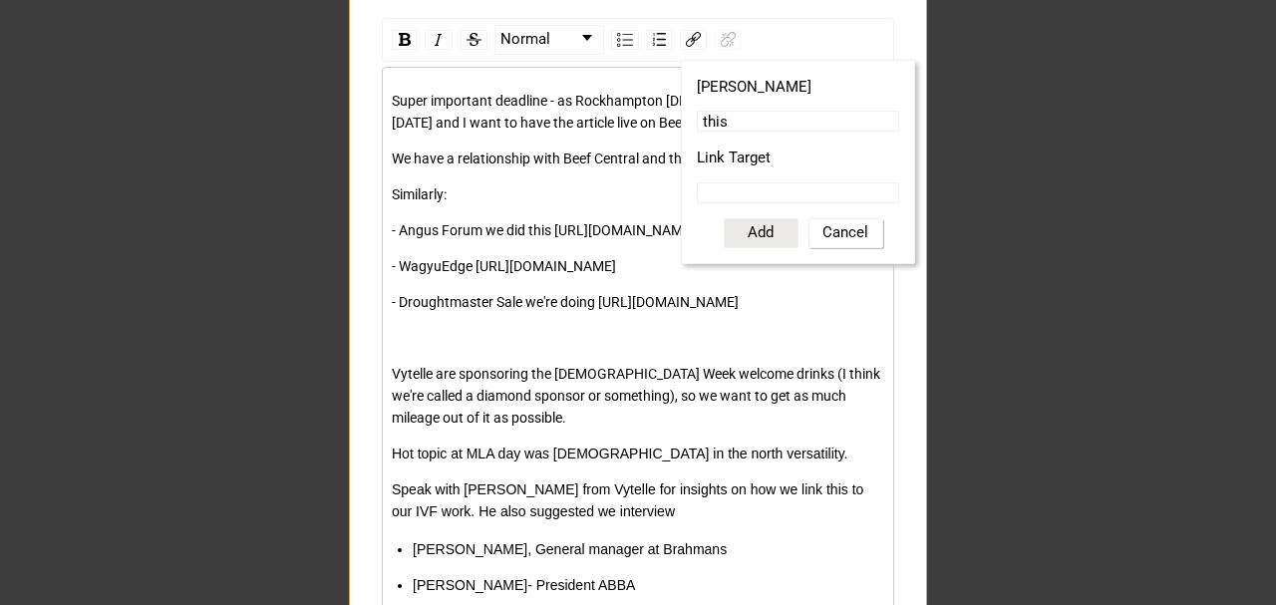
click at [820, 227] on button "Cancel" at bounding box center [846, 233] width 75 height 30
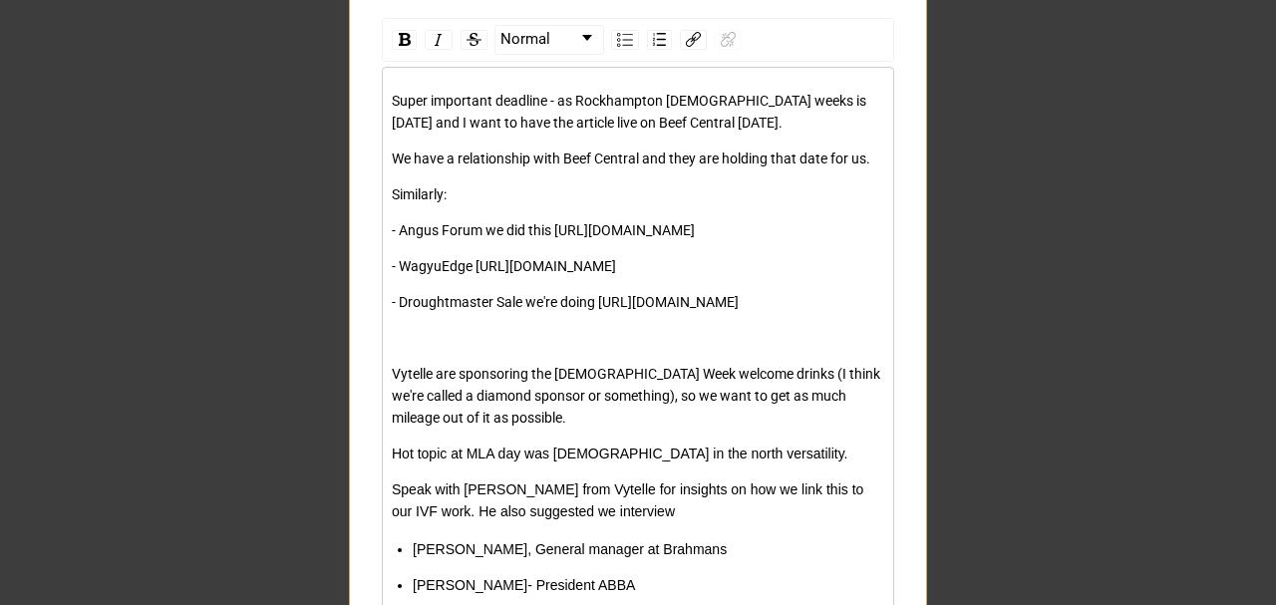
click at [630, 313] on div "- Droughtmaster Sale we're doing [URL][DOMAIN_NAME]" at bounding box center [638, 302] width 493 height 22
click at [686, 32] on img "rdw-link-control" at bounding box center [693, 39] width 15 height 15
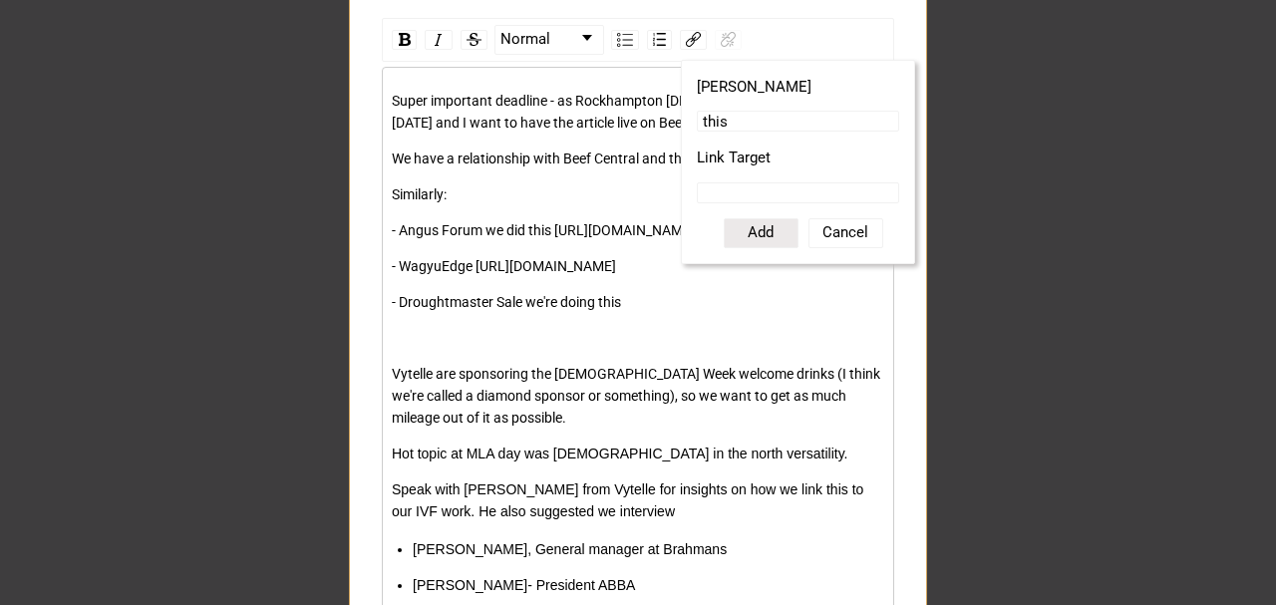
click at [740, 184] on input "Link Target" at bounding box center [798, 192] width 202 height 21
paste input "[URL][DOMAIN_NAME]"
type input "[URL][DOMAIN_NAME]"
click at [746, 233] on button "Add" at bounding box center [761, 233] width 75 height 30
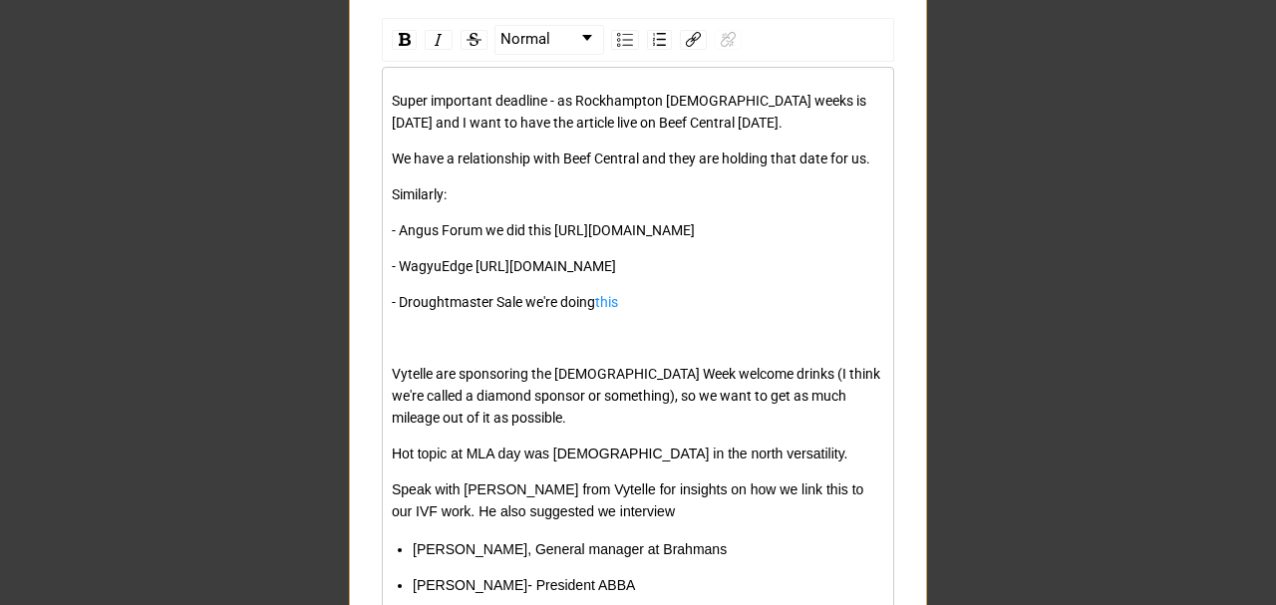
click at [676, 357] on div "Super important deadline - as Rockhampton [DEMOGRAPHIC_DATA] weeks is [DATE] an…" at bounding box center [638, 438] width 493 height 696
click at [680, 313] on div "- Droughtmaster Sale we're doing this" at bounding box center [638, 302] width 493 height 22
click at [568, 349] on div "rdw-editor" at bounding box center [638, 338] width 493 height 22
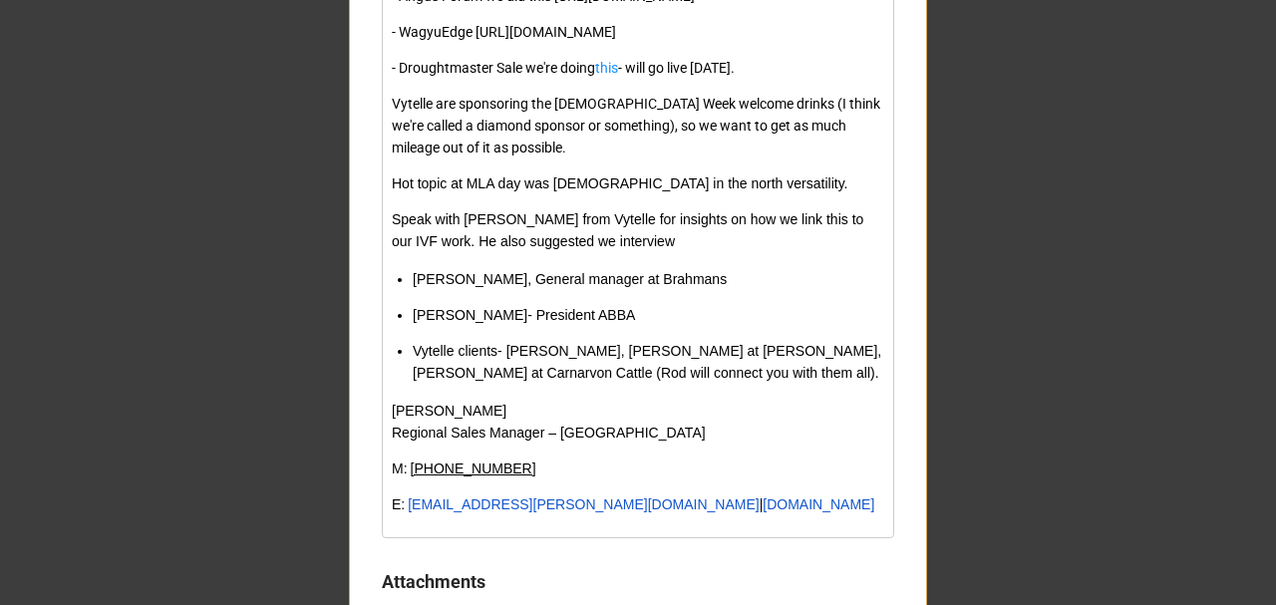
scroll to position [1728, 0]
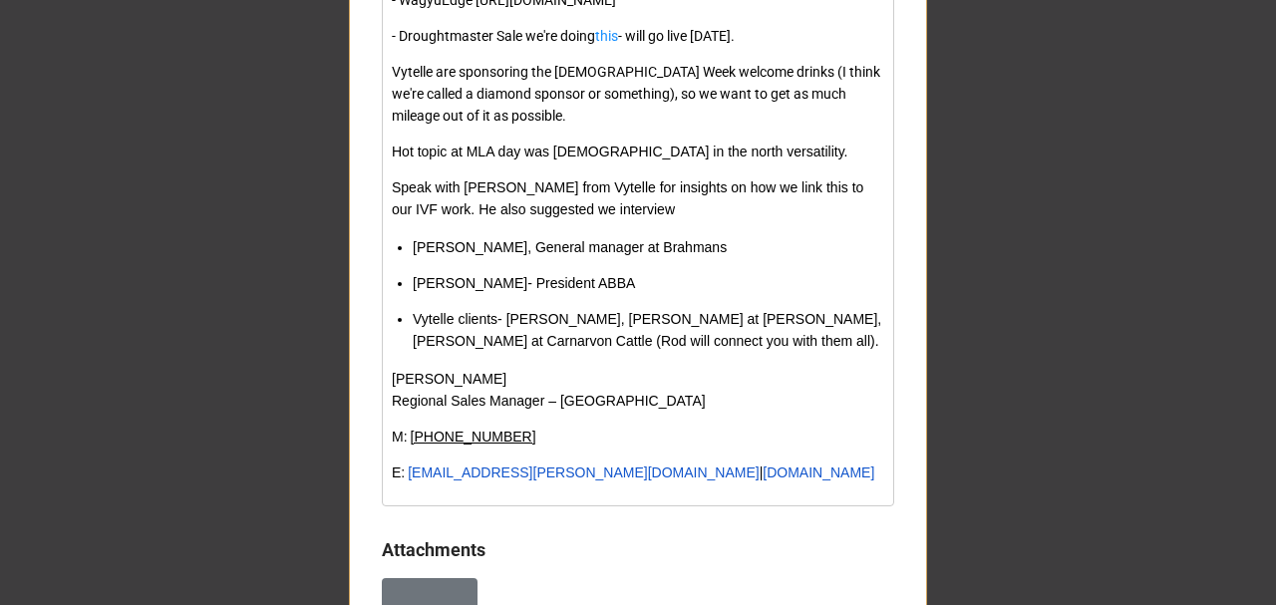
click at [808, 163] on div "Hot topic at MLA day was [DEMOGRAPHIC_DATA] in the north versatility." at bounding box center [638, 152] width 493 height 22
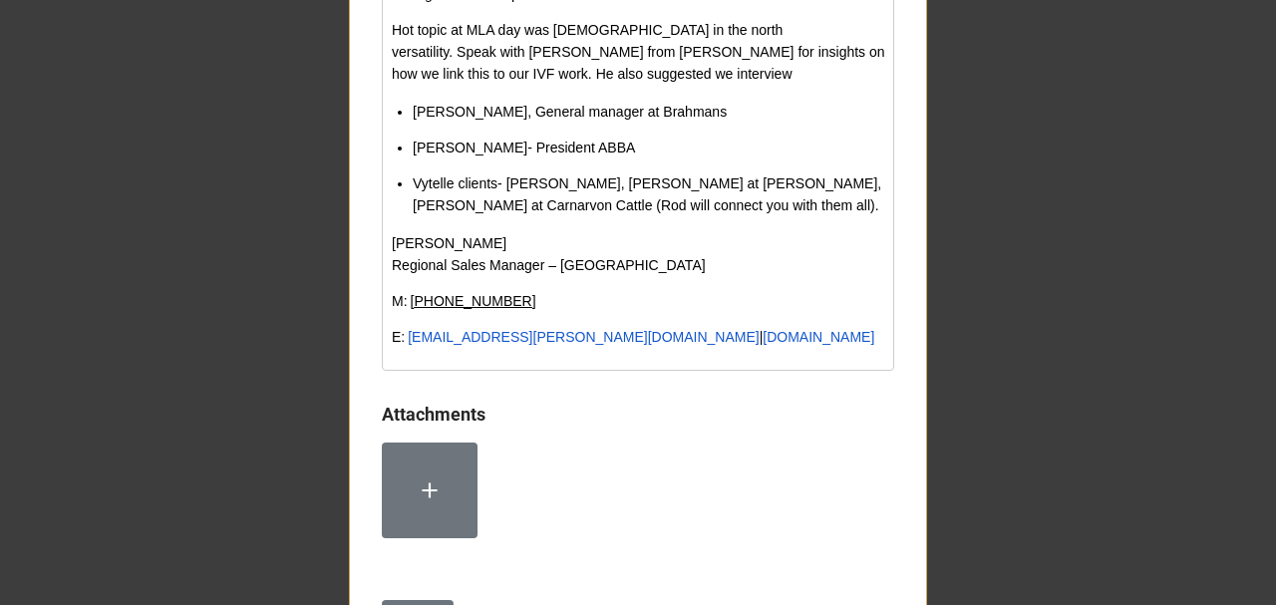
scroll to position [1860, 0]
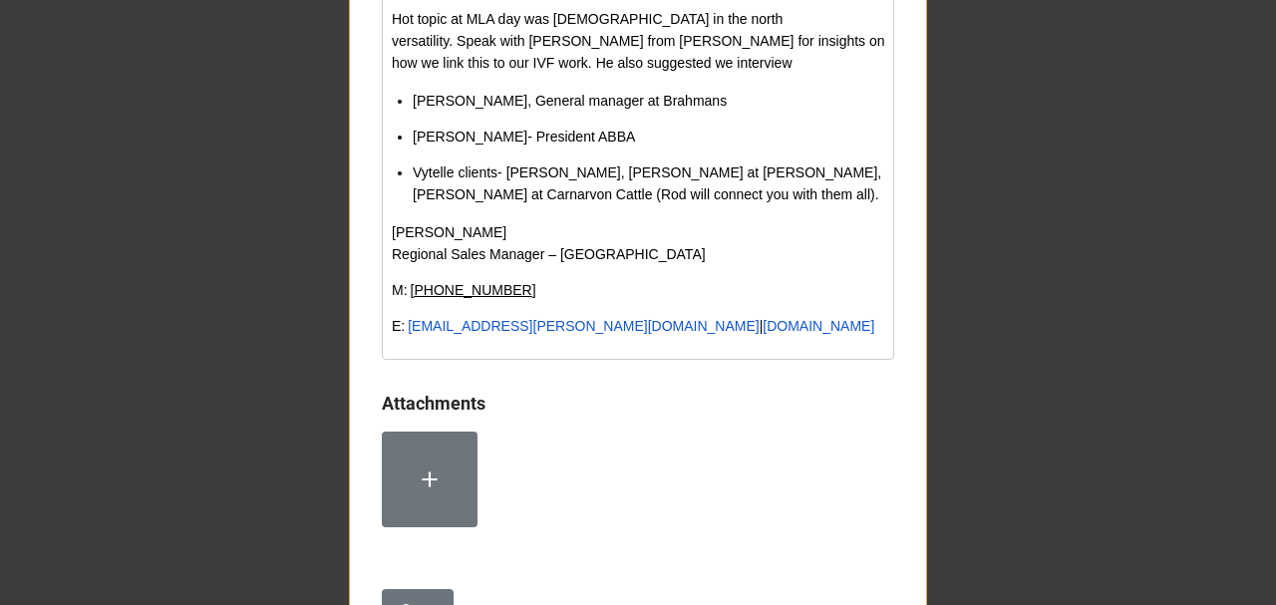
click at [610, 74] on div "Hot topic at MLA day was [DEMOGRAPHIC_DATA] in the north versatility. Speak wit…" at bounding box center [638, 41] width 493 height 66
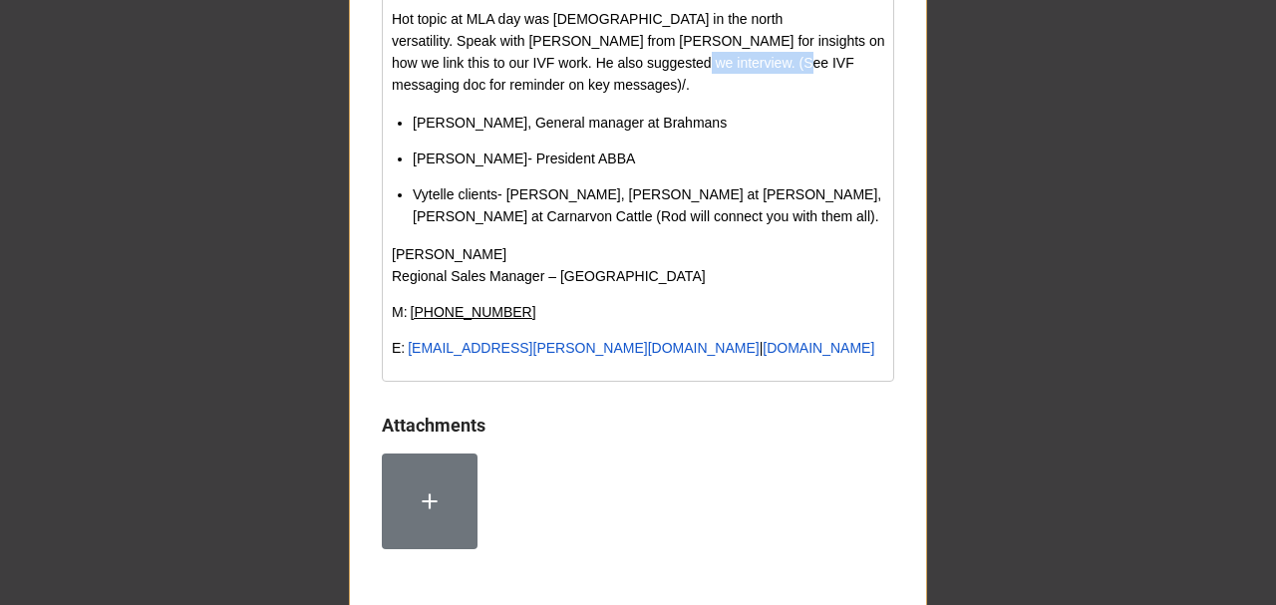
drag, startPoint x: 570, startPoint y: 105, endPoint x: 692, endPoint y: 111, distance: 121.8
click at [692, 93] on span "Hot topic at MLA day was [DEMOGRAPHIC_DATA] in the north versatility. Speak wit…" at bounding box center [640, 52] width 496 height 82
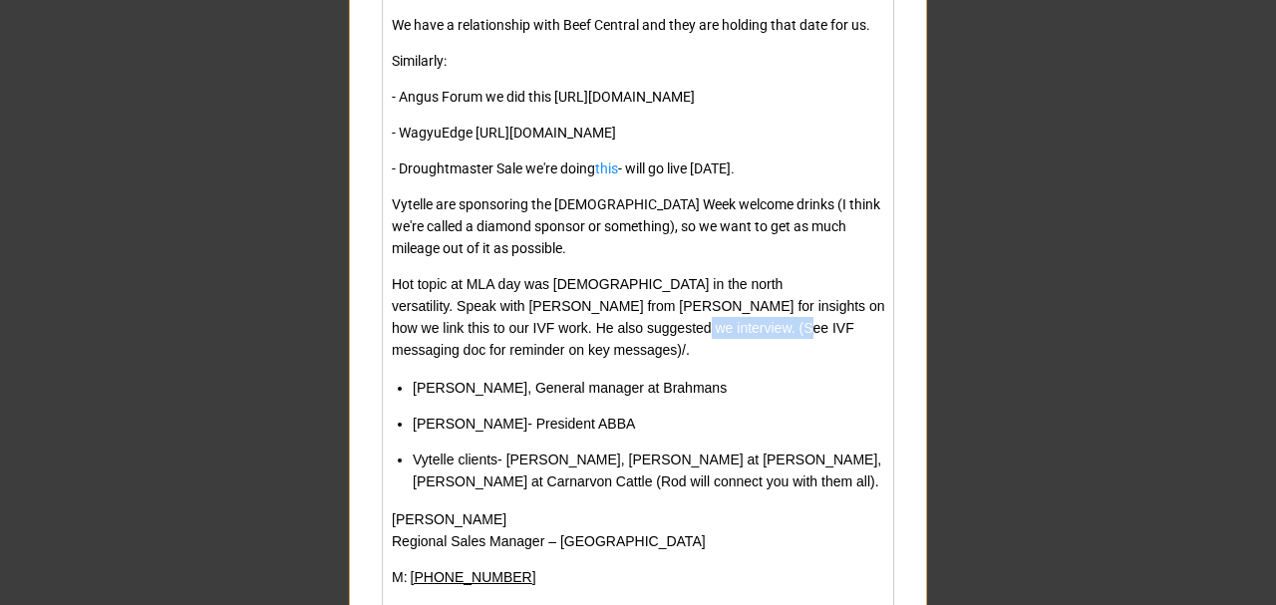
scroll to position [1396, 0]
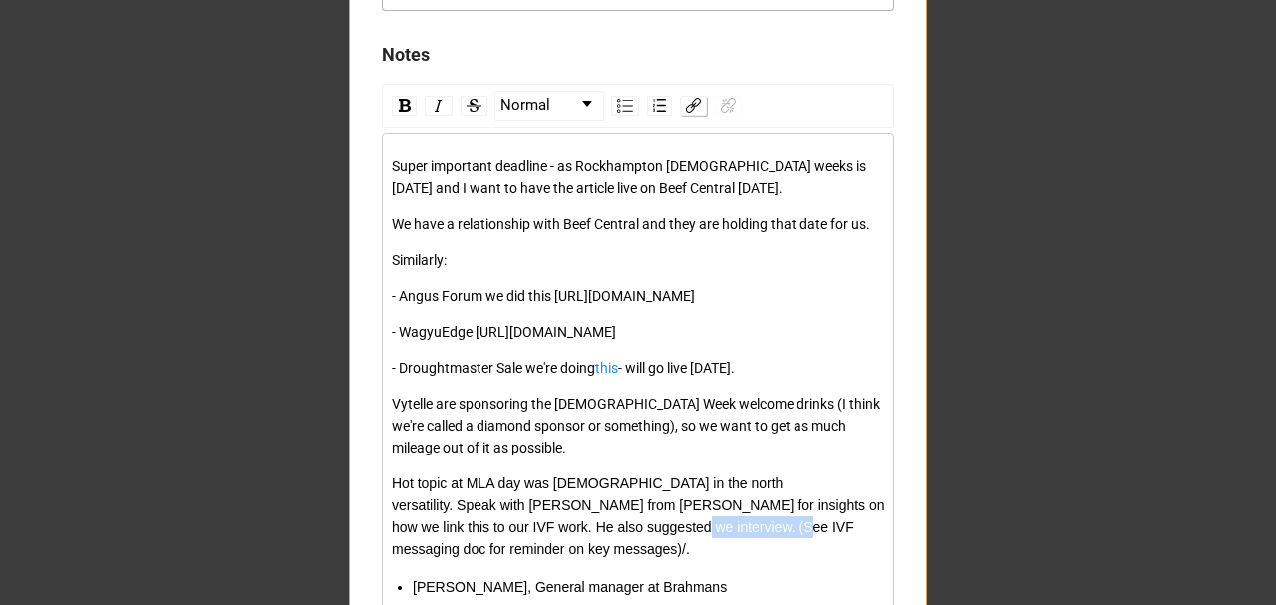
click at [686, 108] on img "rdw-link-control" at bounding box center [693, 105] width 15 height 15
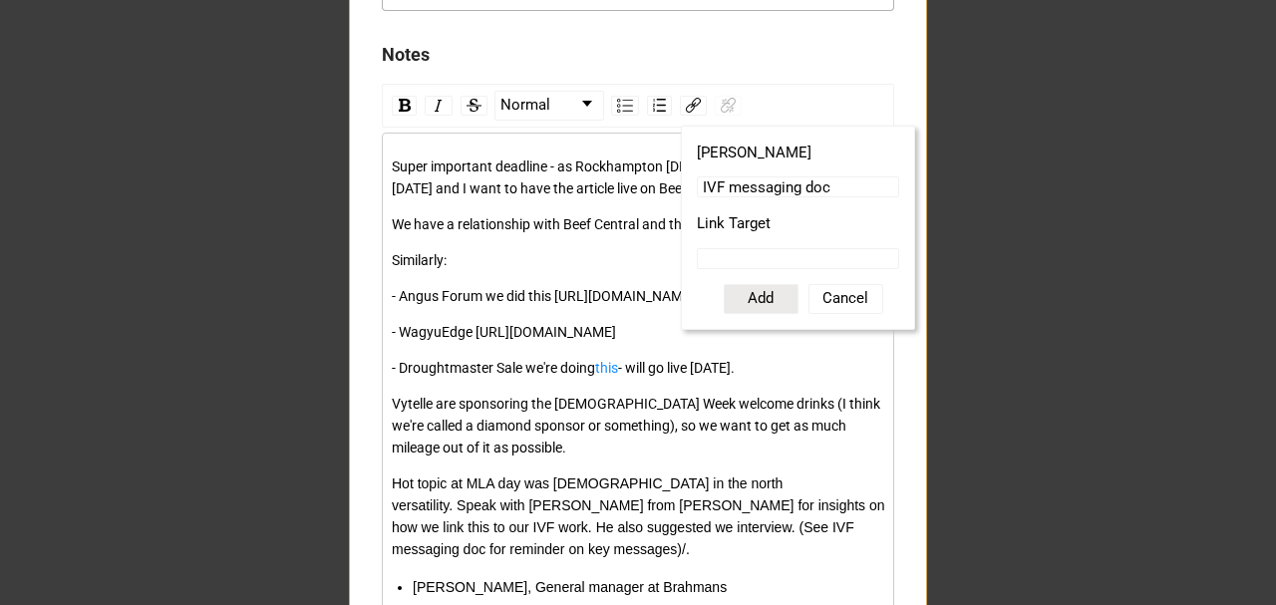
click at [740, 255] on input "Link Target" at bounding box center [798, 258] width 202 height 21
paste input "[URL][DOMAIN_NAME]"
type input "[URL][DOMAIN_NAME]"
click at [746, 291] on button "Add" at bounding box center [761, 299] width 75 height 30
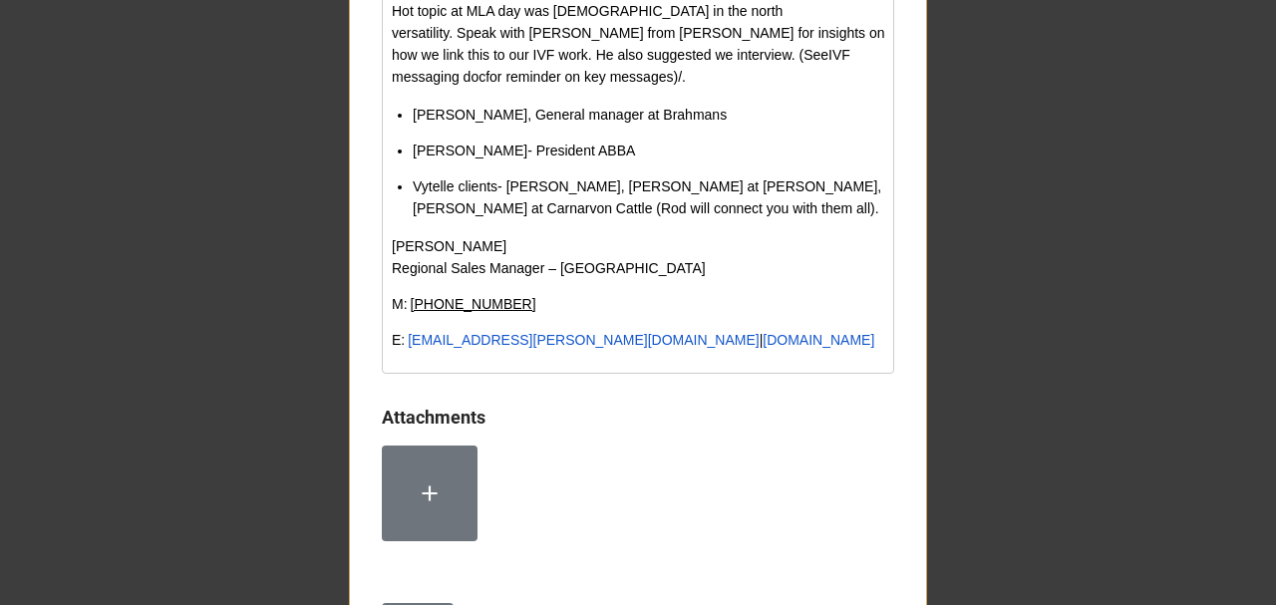
scroll to position [1994, 0]
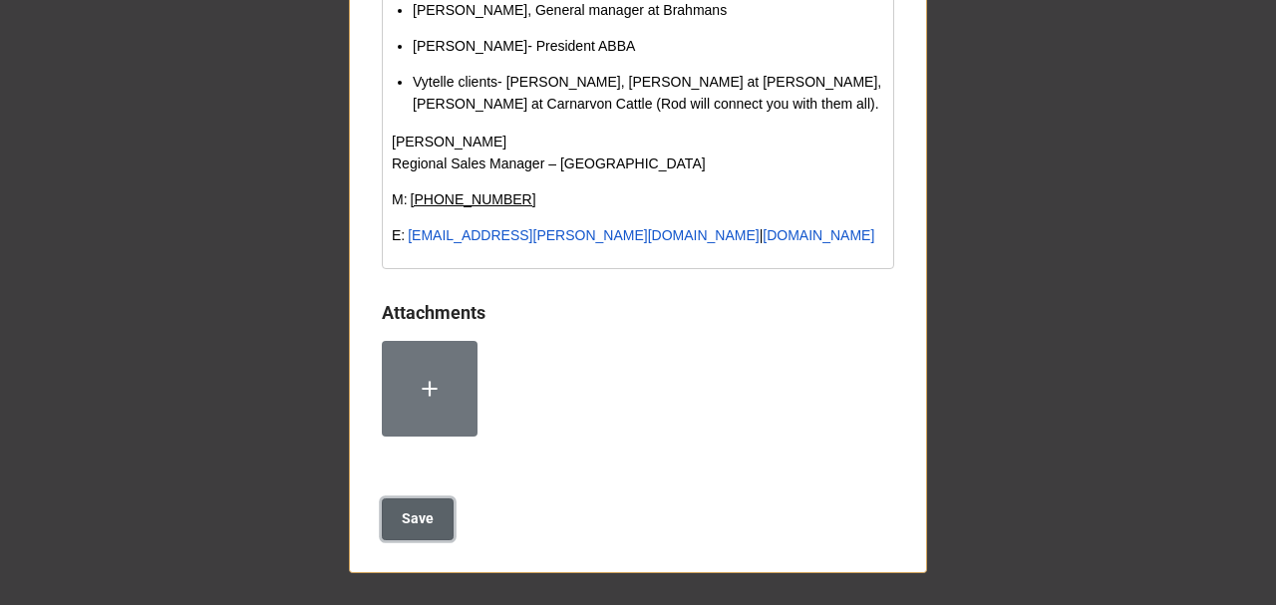
click at [415, 529] on b "Save" at bounding box center [418, 518] width 32 height 21
